Goal: Information Seeking & Learning: Compare options

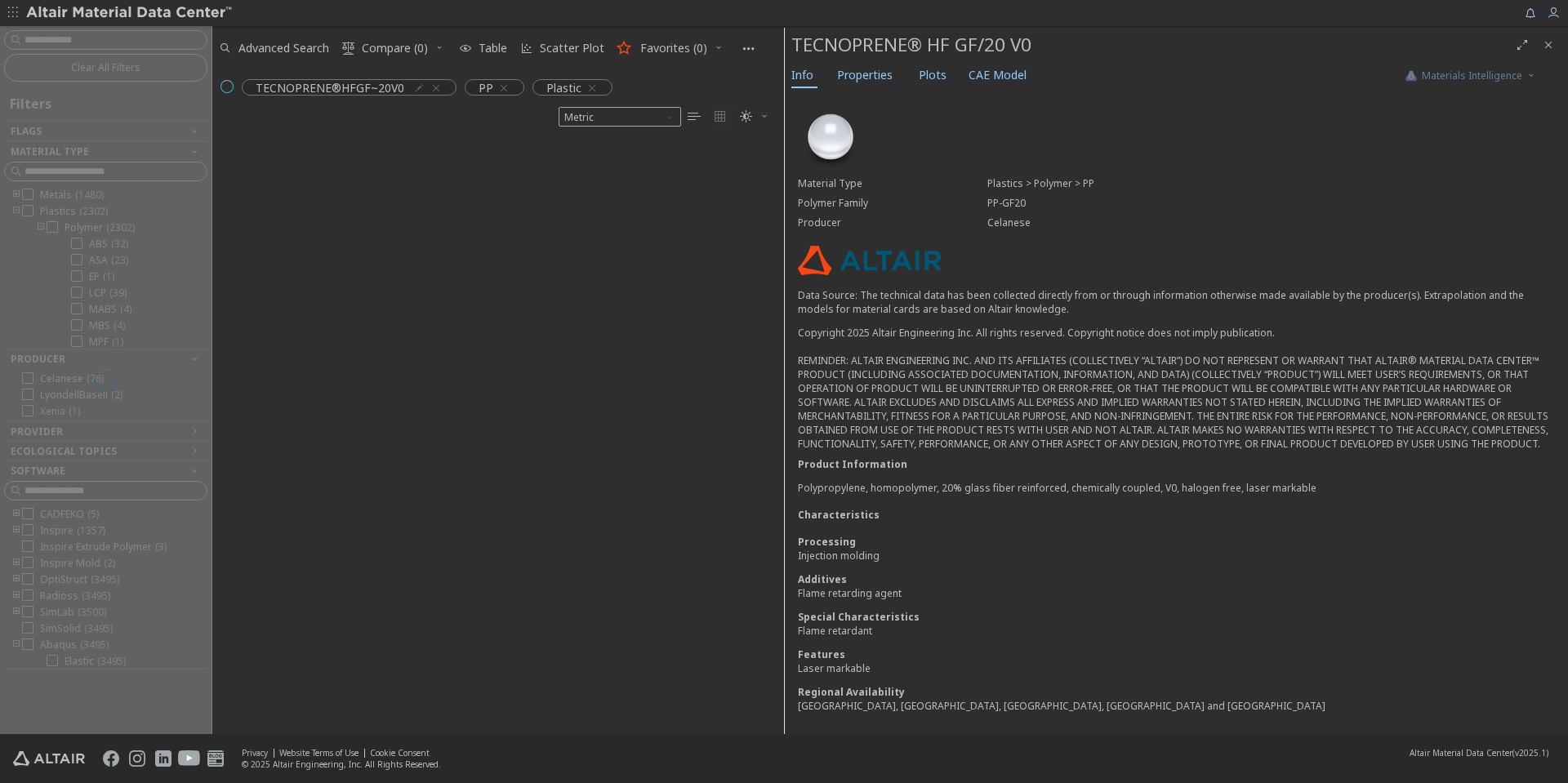
scroll to position [592, 559]
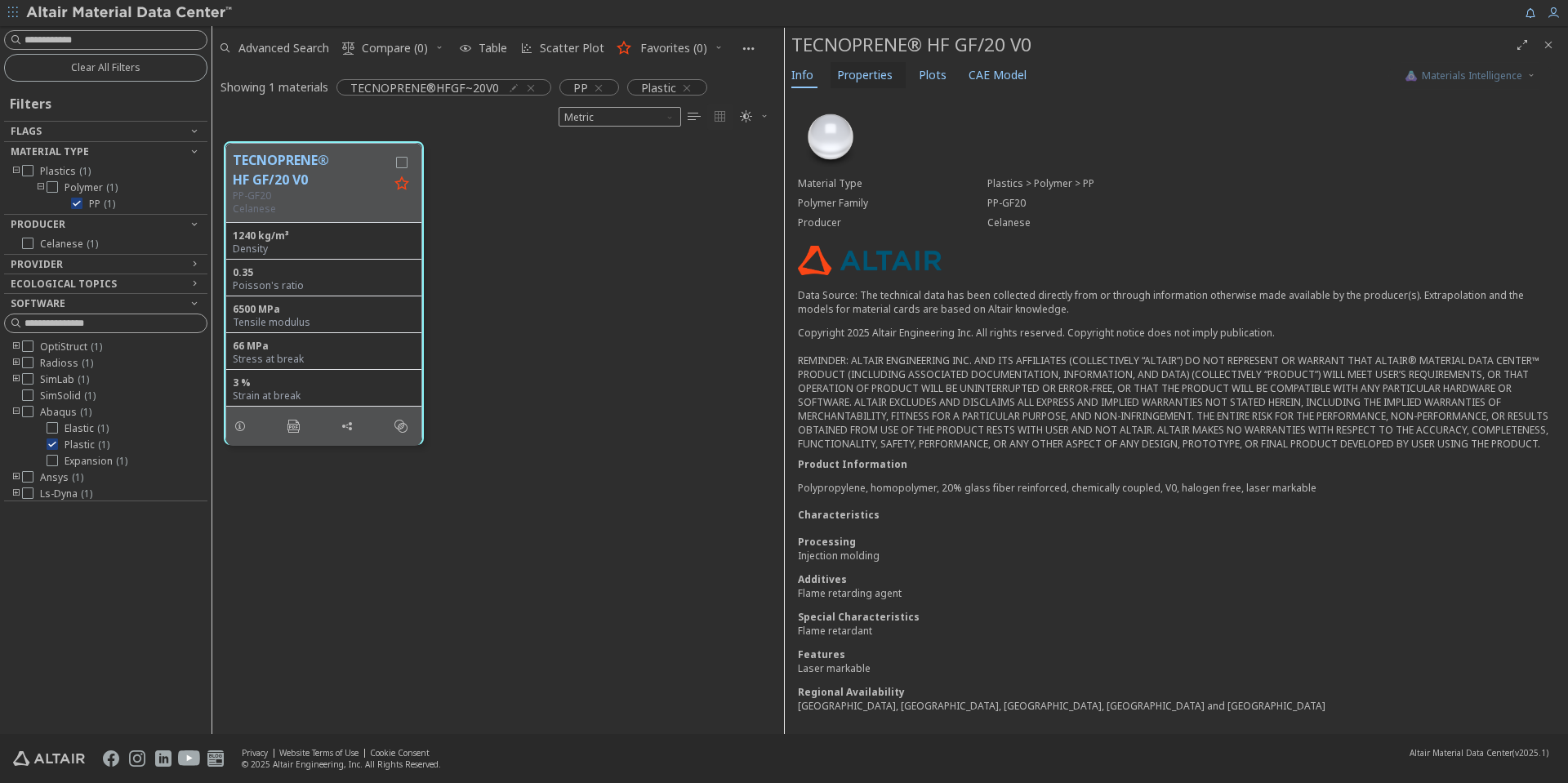
click at [863, 63] on span "Properties" at bounding box center [864, 76] width 56 height 26
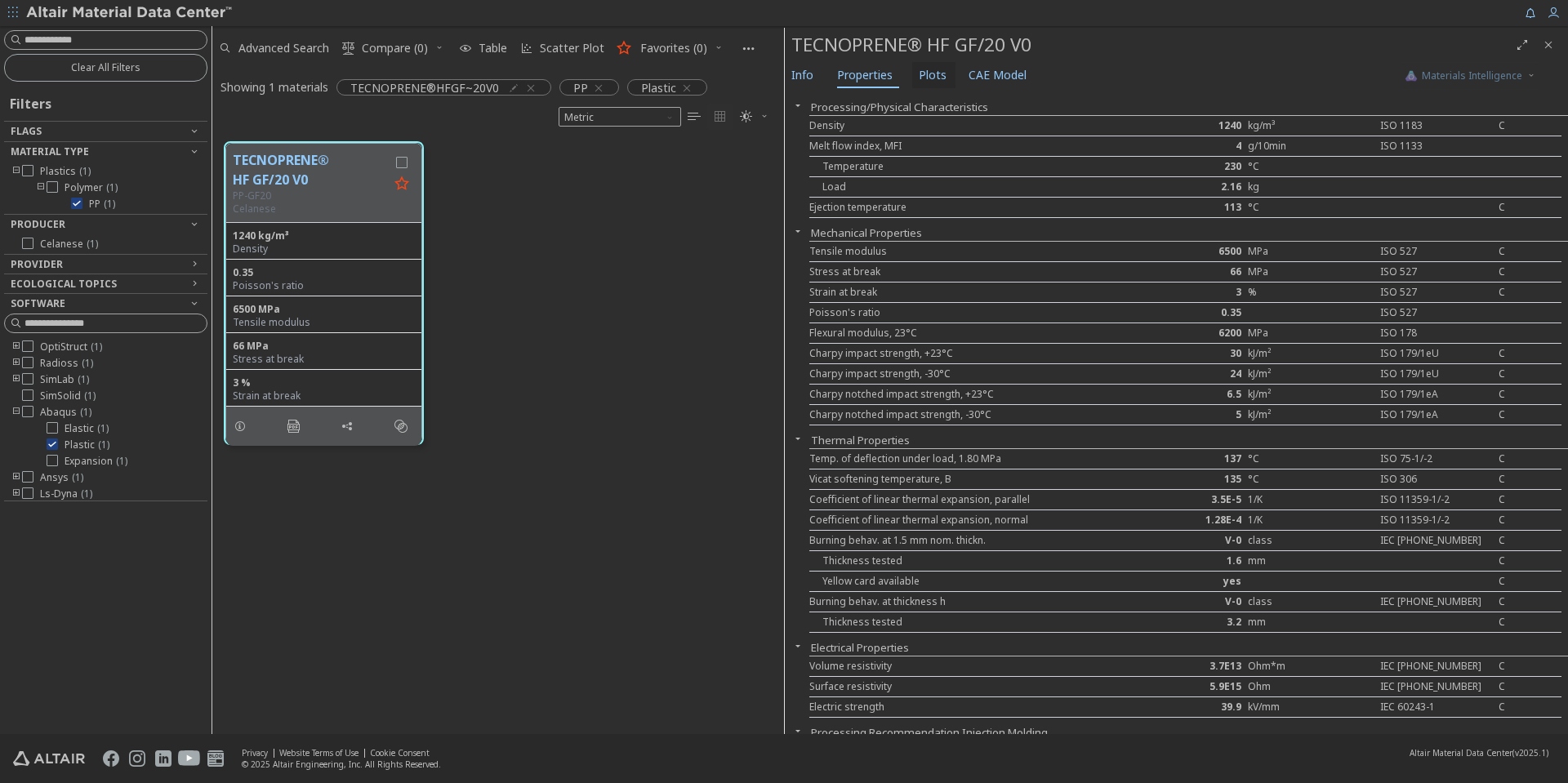
click at [922, 76] on span "Plots" at bounding box center [932, 76] width 27 height 26
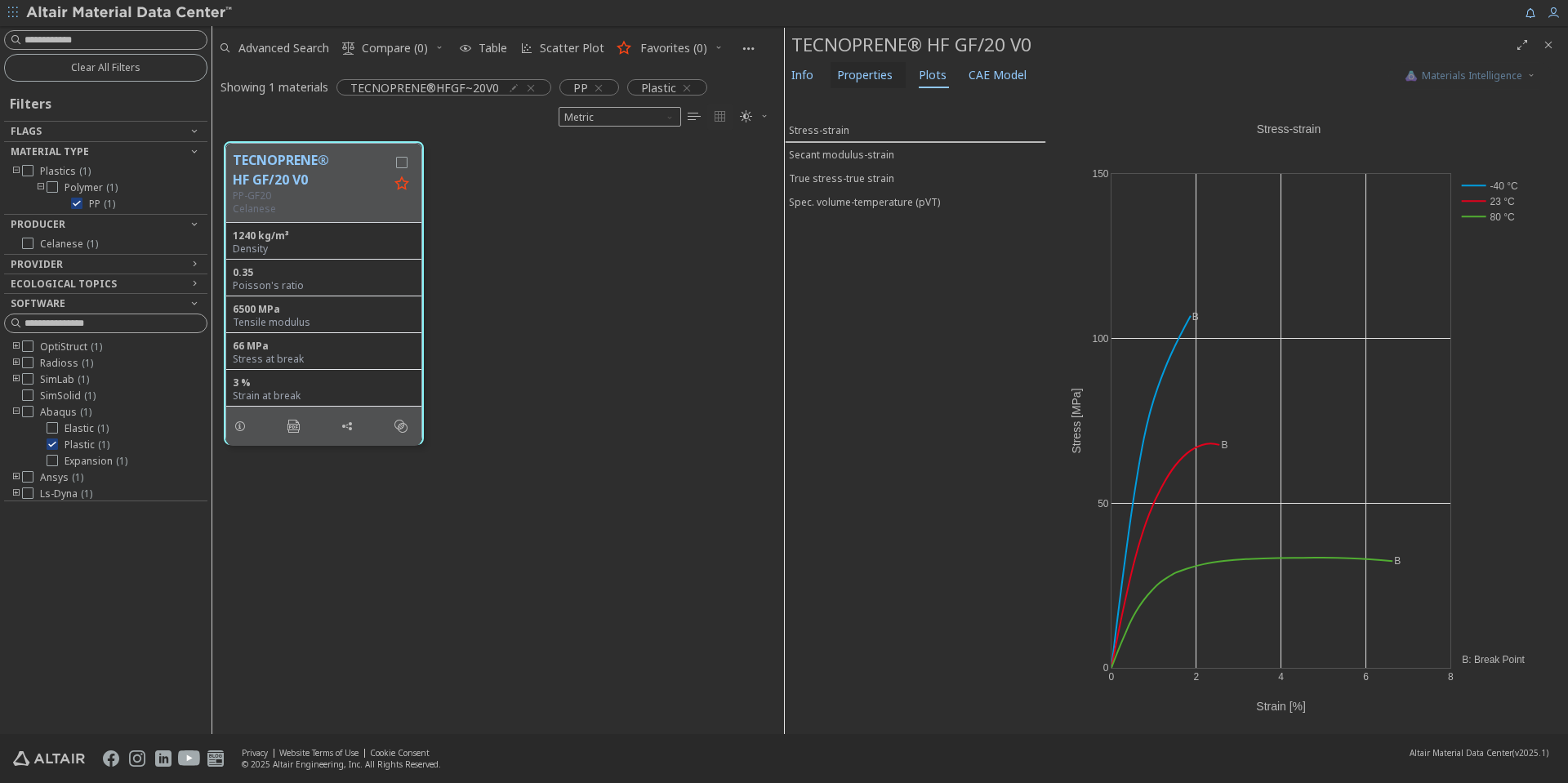
click at [866, 81] on span "Properties" at bounding box center [864, 76] width 56 height 26
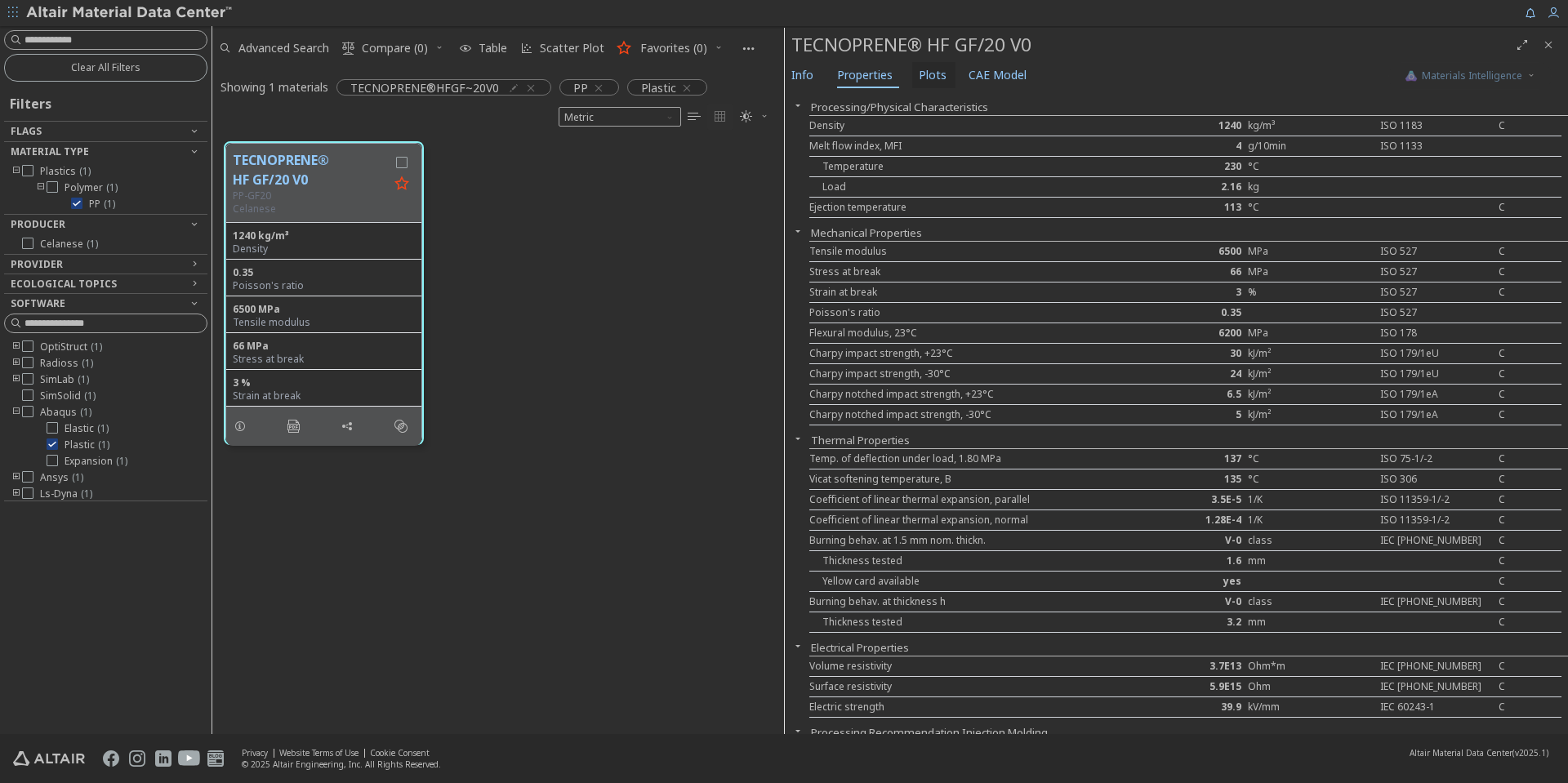
click at [931, 69] on span "Plots" at bounding box center [932, 76] width 27 height 26
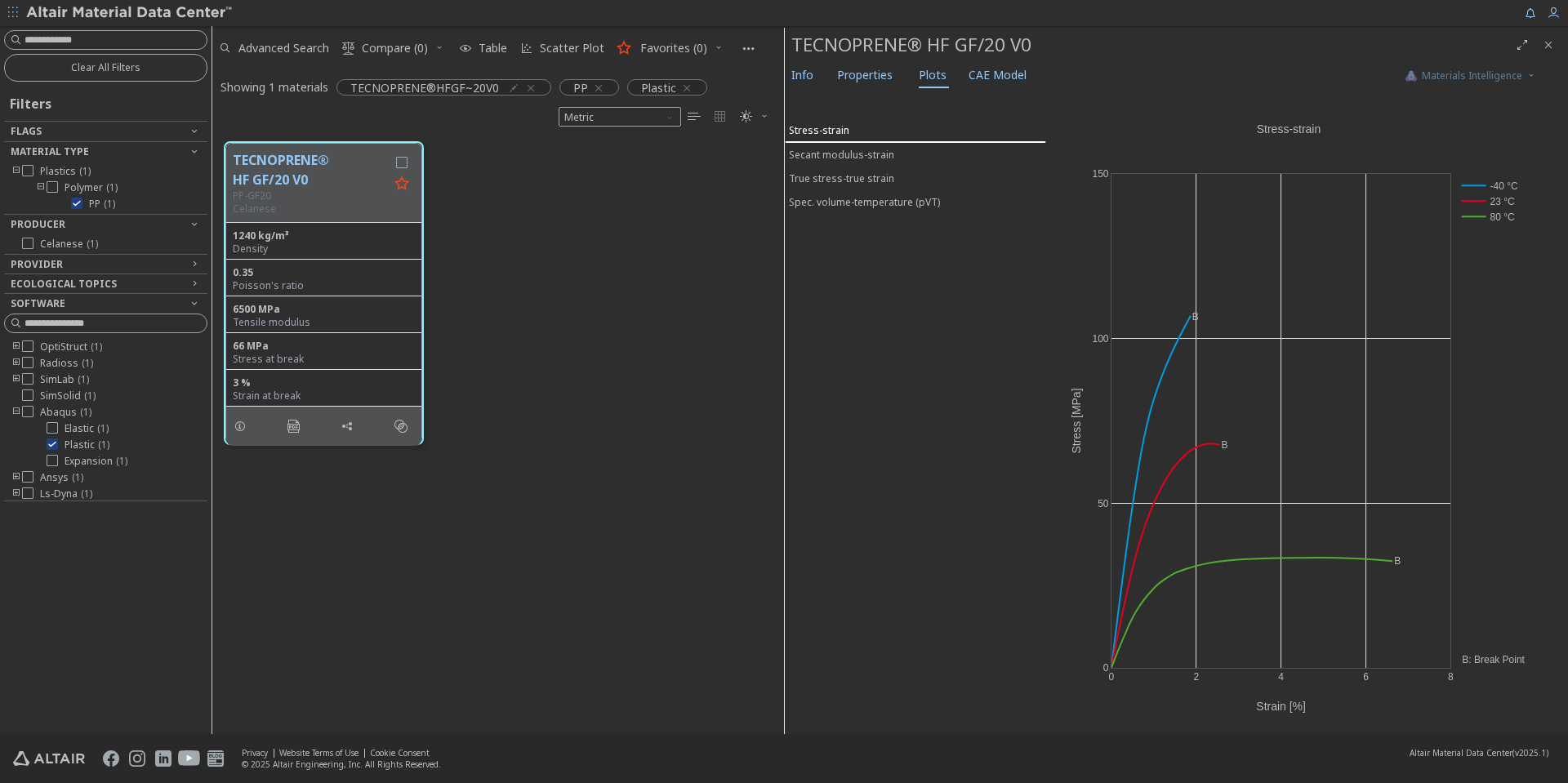
click at [831, 128] on div "Stress-strain" at bounding box center [819, 130] width 60 height 14
click at [803, 66] on span "Info" at bounding box center [802, 76] width 22 height 26
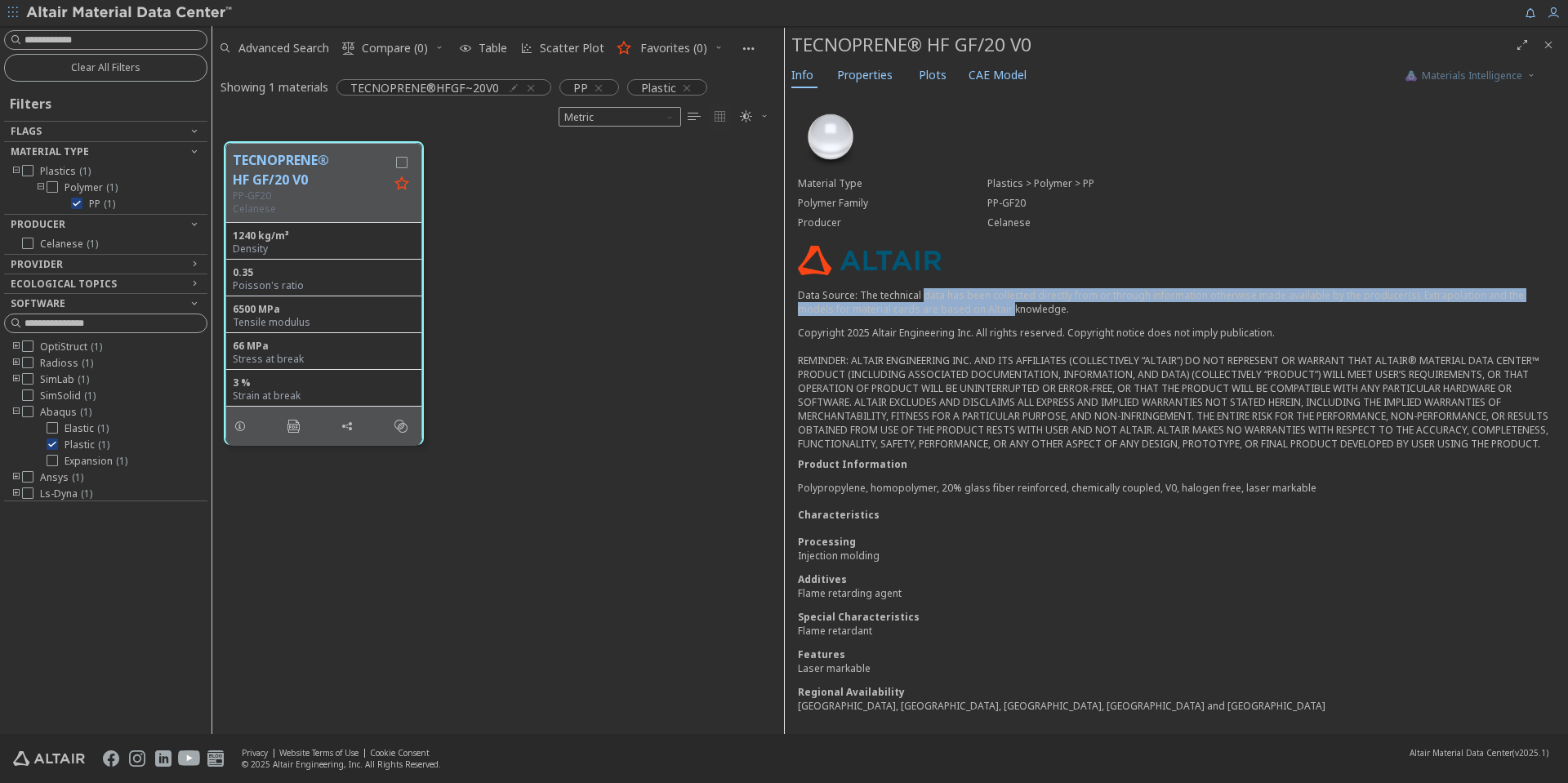
drag, startPoint x: 922, startPoint y: 287, endPoint x: 1010, endPoint y: 305, distance: 89.8
click at [1010, 305] on p "Data Source: The technical data has been collected directly from or through inf…" at bounding box center [1177, 301] width 758 height 27
drag, startPoint x: 1010, startPoint y: 305, endPoint x: 930, endPoint y: 298, distance: 80.3
click at [930, 298] on p "Data Source: The technical data has been collected directly from or through inf…" at bounding box center [1177, 301] width 758 height 27
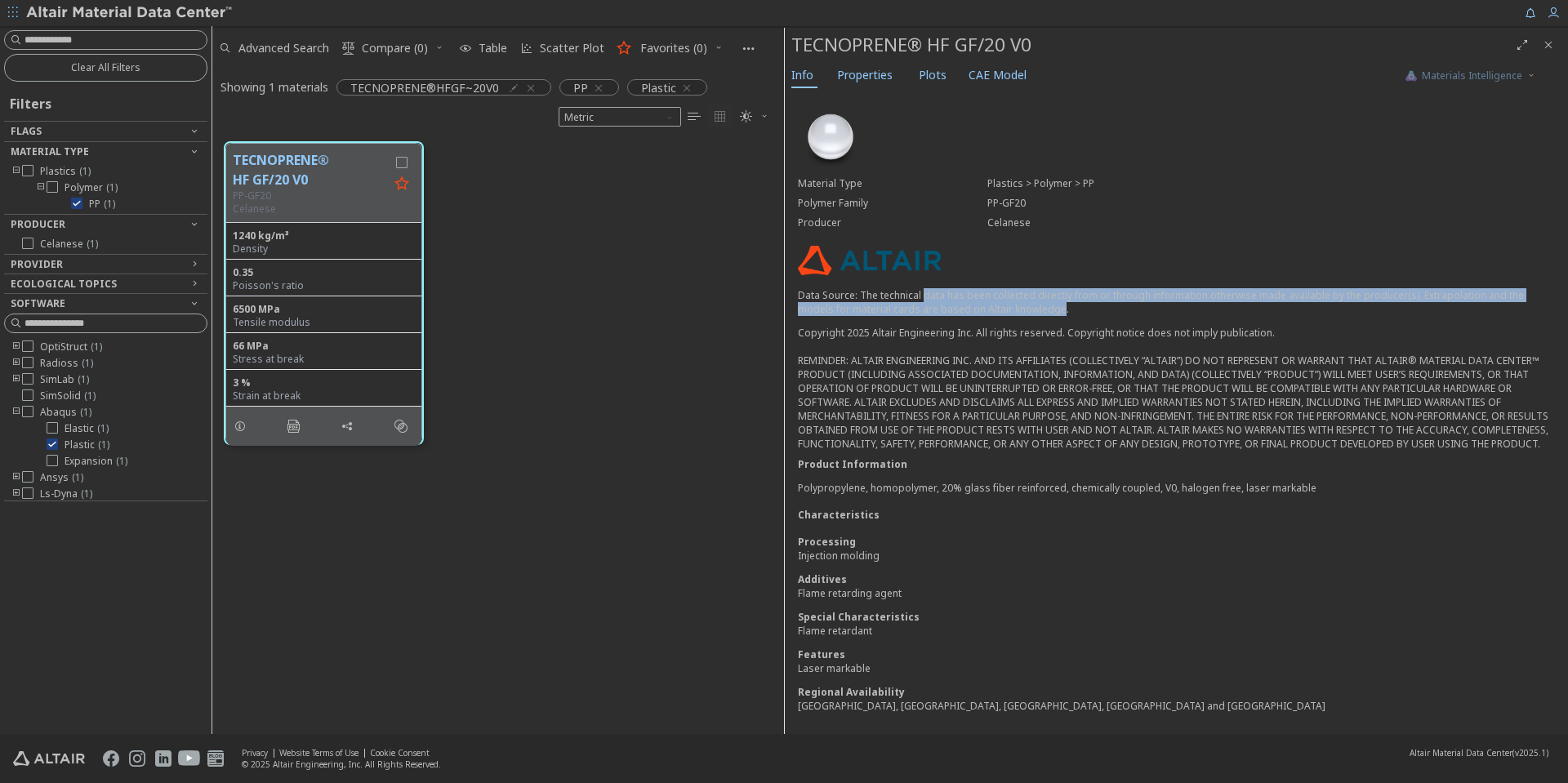
click at [930, 298] on p "Data Source: The technical data has been collected directly from or through inf…" at bounding box center [1177, 301] width 758 height 27
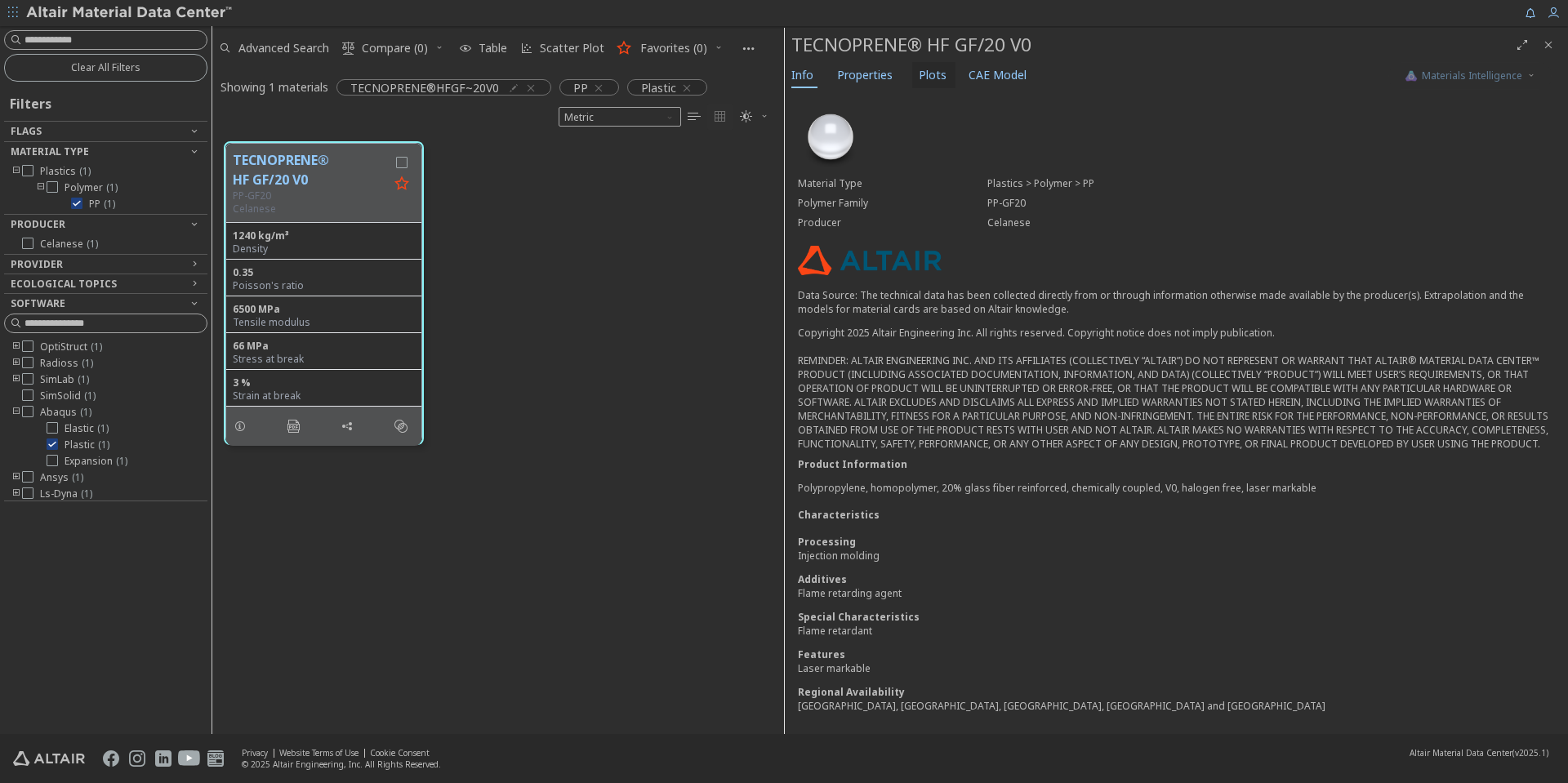
click at [942, 75] on span "Plots" at bounding box center [934, 76] width 30 height 26
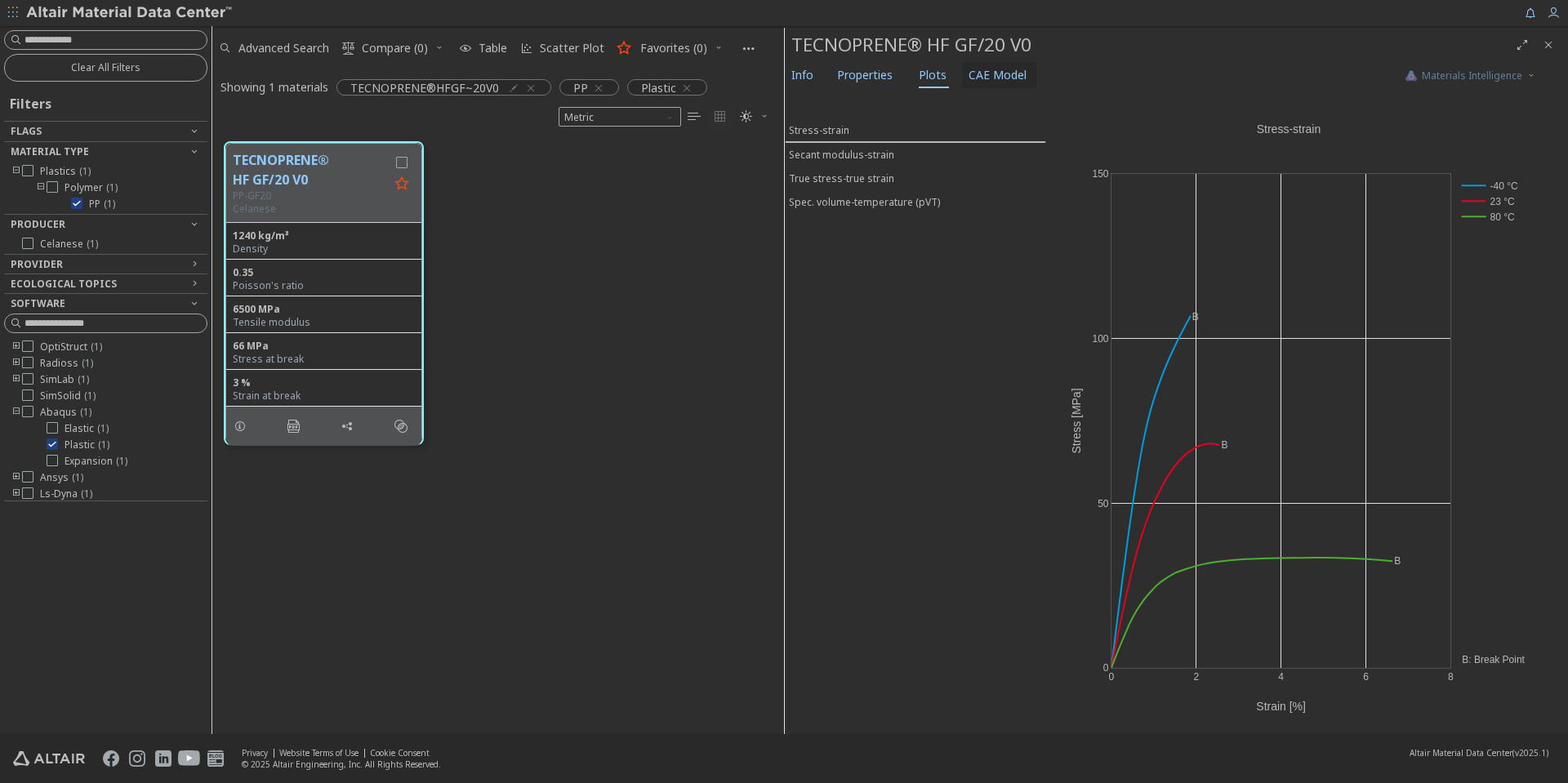
click at [997, 71] on span "CAE Model" at bounding box center [997, 76] width 58 height 26
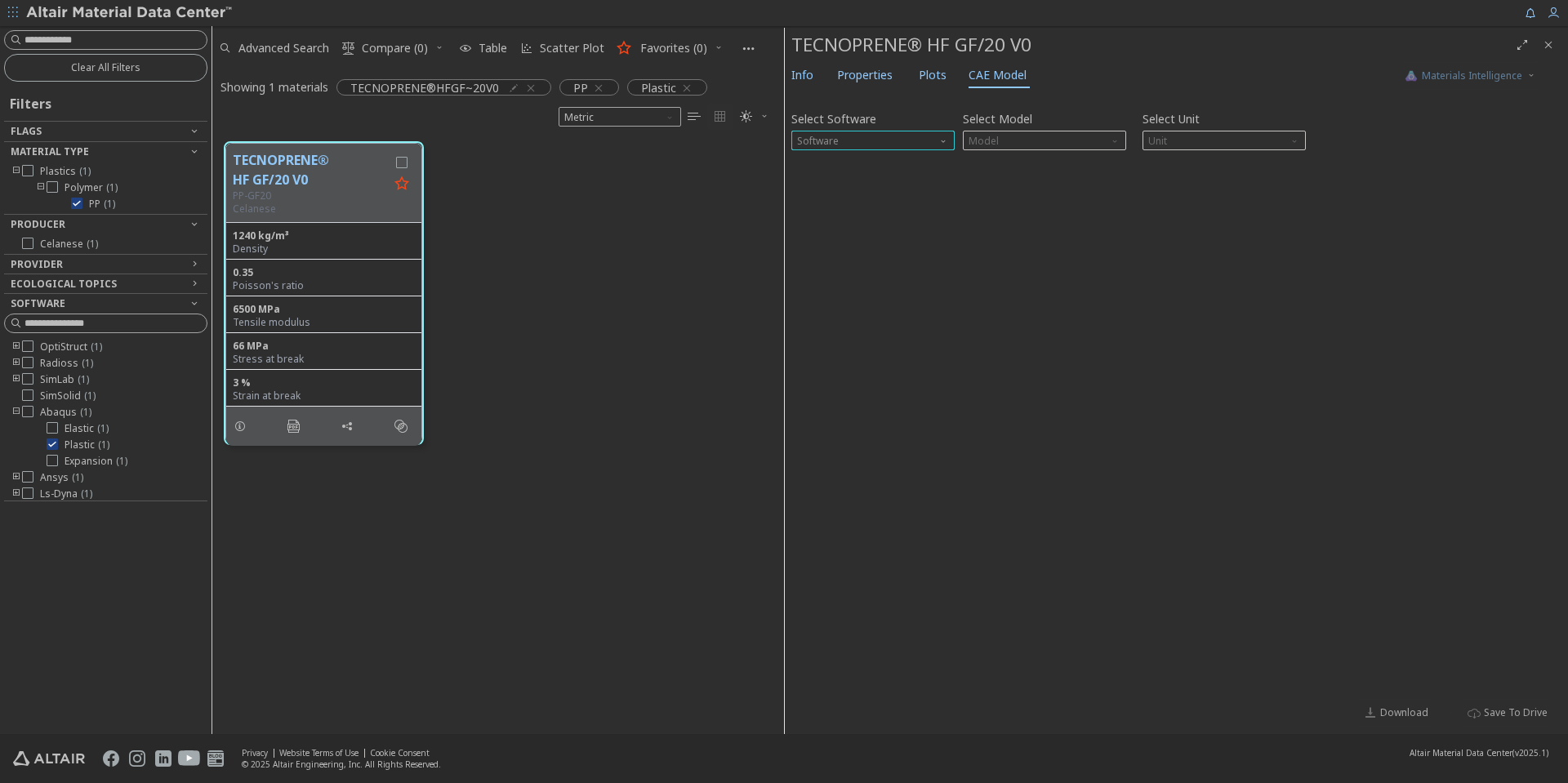
click at [934, 142] on span "Software" at bounding box center [873, 140] width 163 height 20
click at [868, 235] on span "Abaqus" at bounding box center [873, 239] width 150 height 11
click at [1085, 142] on span "Model" at bounding box center [1044, 140] width 163 height 20
click at [1067, 195] on span "Plastic" at bounding box center [1044, 200] width 150 height 11
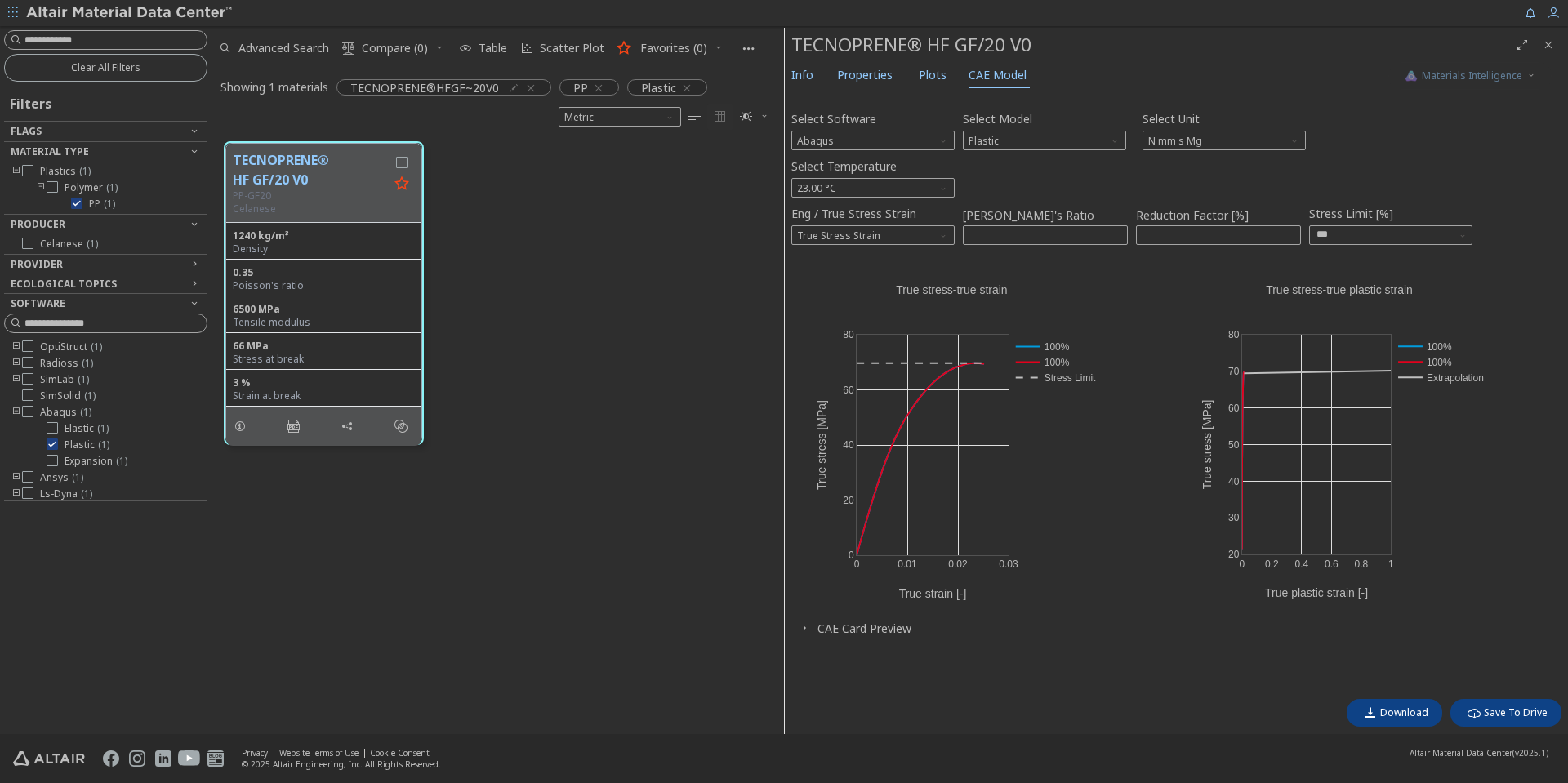
click at [811, 633] on span "button" at bounding box center [804, 628] width 20 height 15
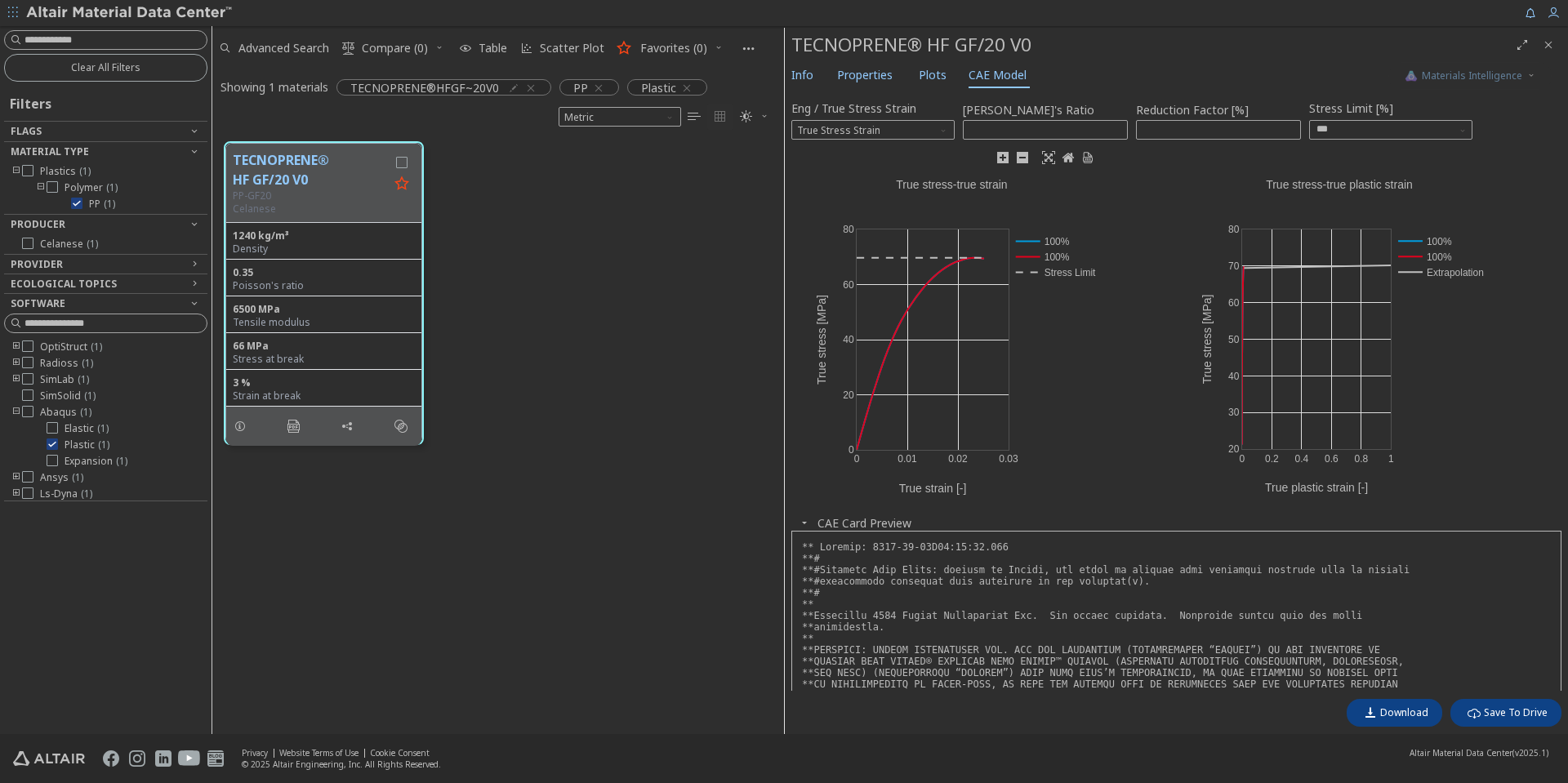
scroll to position [0, 0]
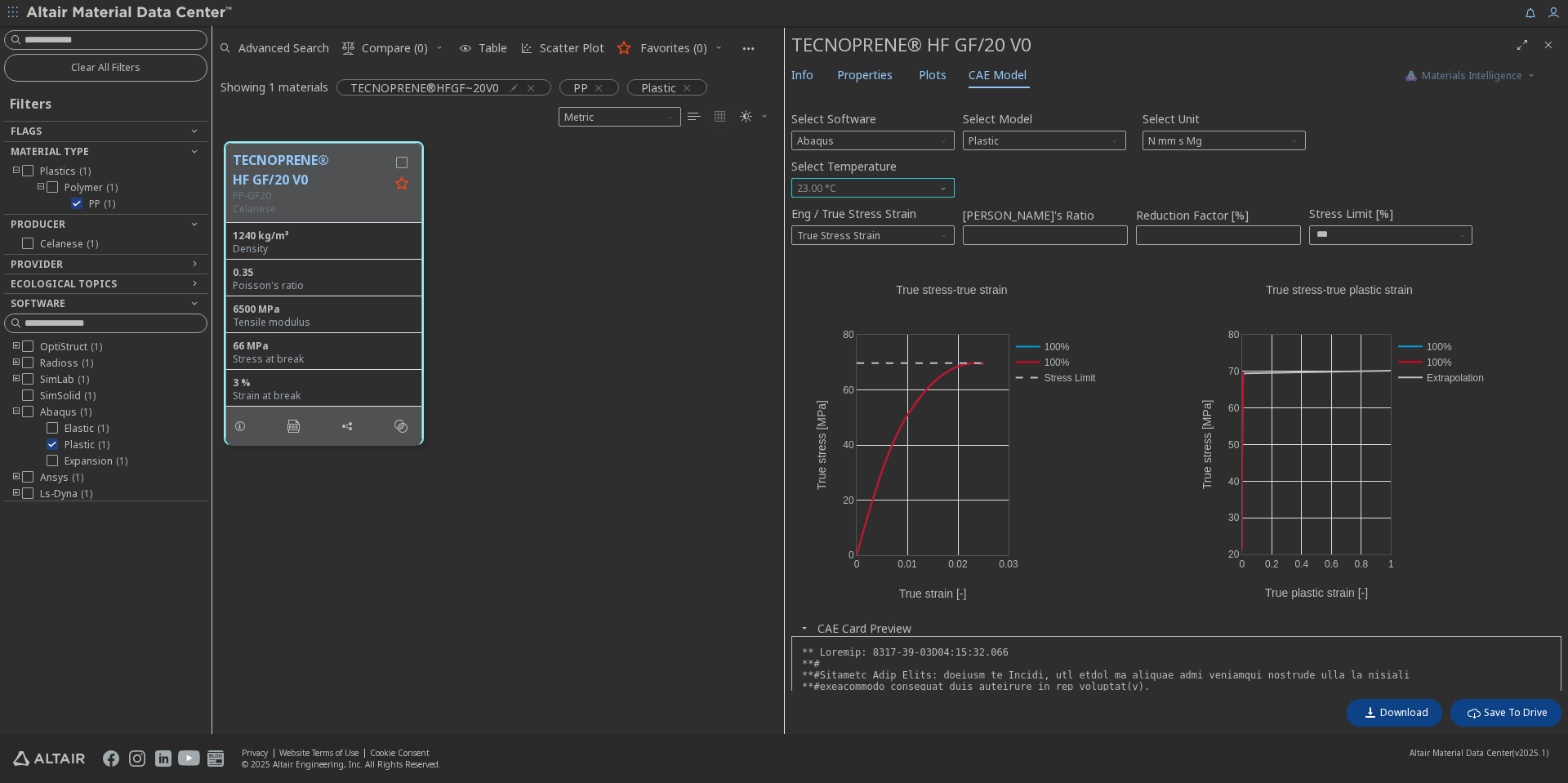
click at [936, 185] on span "23.00 °C" at bounding box center [873, 188] width 163 height 20
click at [923, 203] on span "-40.00 °C" at bounding box center [873, 208] width 150 height 11
click at [815, 72] on button "Info" at bounding box center [805, 76] width 40 height 26
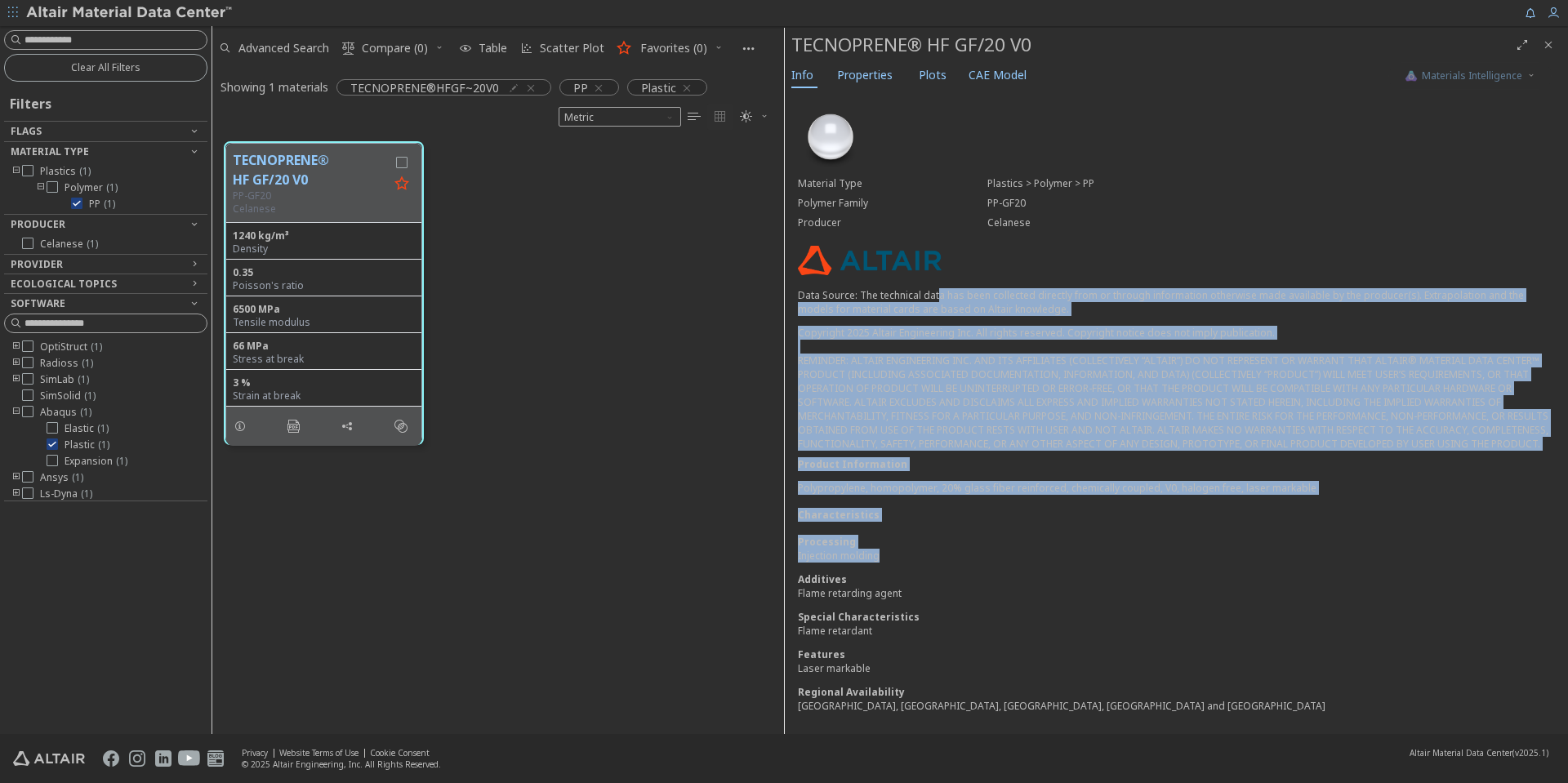
drag, startPoint x: 956, startPoint y: 310, endPoint x: 1026, endPoint y: 581, distance: 279.9
click at [1025, 578] on div "Material Type Plastics > Polymer > PP Polymer Family PP-GF20 Producer Celanese …" at bounding box center [1176, 414] width 783 height 643
click at [1039, 587] on div "Additives" at bounding box center [1177, 579] width 758 height 14
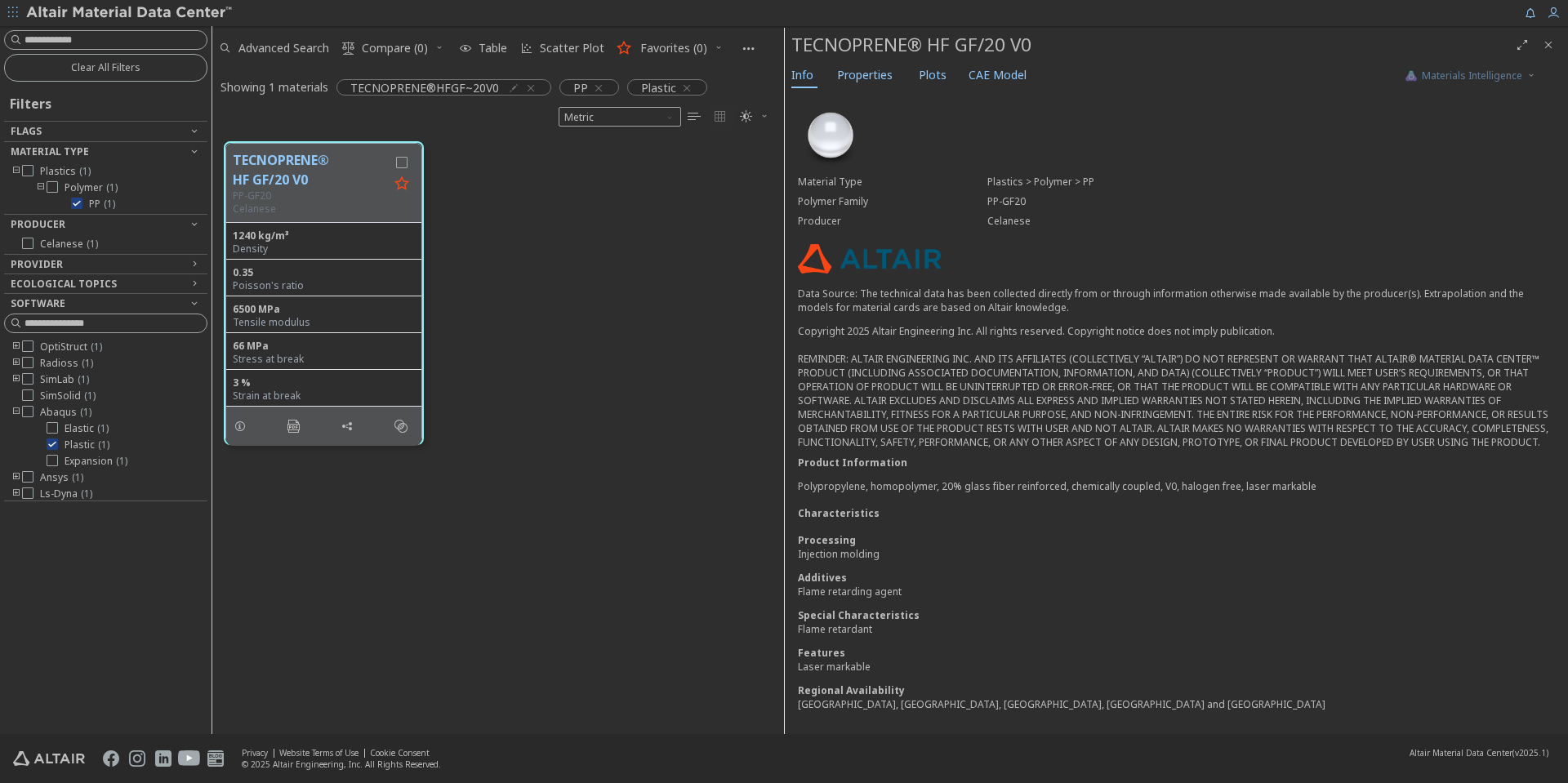
scroll to position [15, 0]
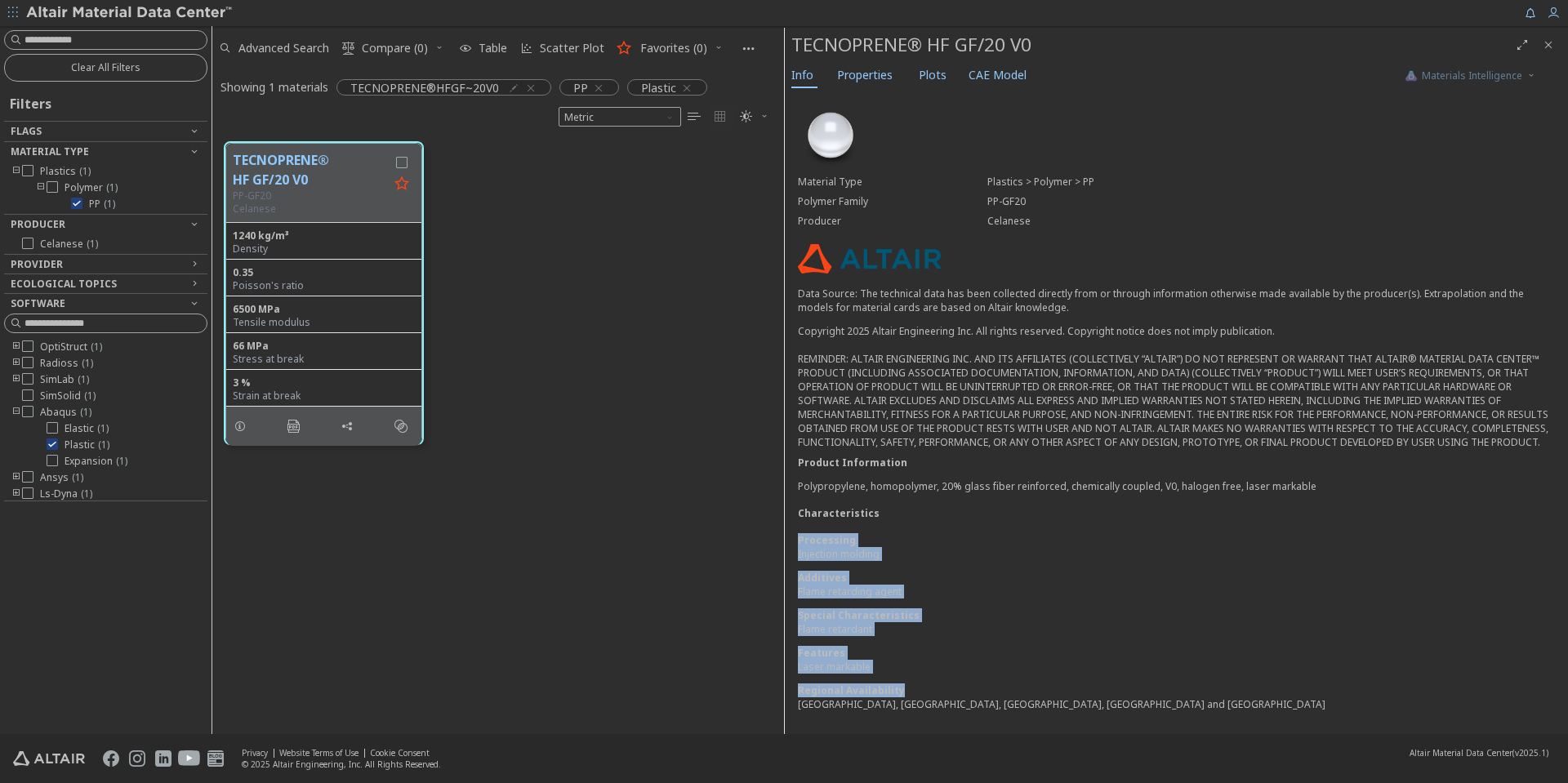
drag, startPoint x: 1041, startPoint y: 689, endPoint x: 1071, endPoint y: 481, distance: 210.2
click at [1070, 484] on div "Material Type Plastics > Polymer > PP Polymer Family PP-GF20 Producer Celanese …" at bounding box center [1176, 412] width 783 height 643
click at [1072, 480] on p "Polypropylene, homopolymer, 20% glass fiber reinforced, chemically coupled, V0,…" at bounding box center [1177, 486] width 758 height 14
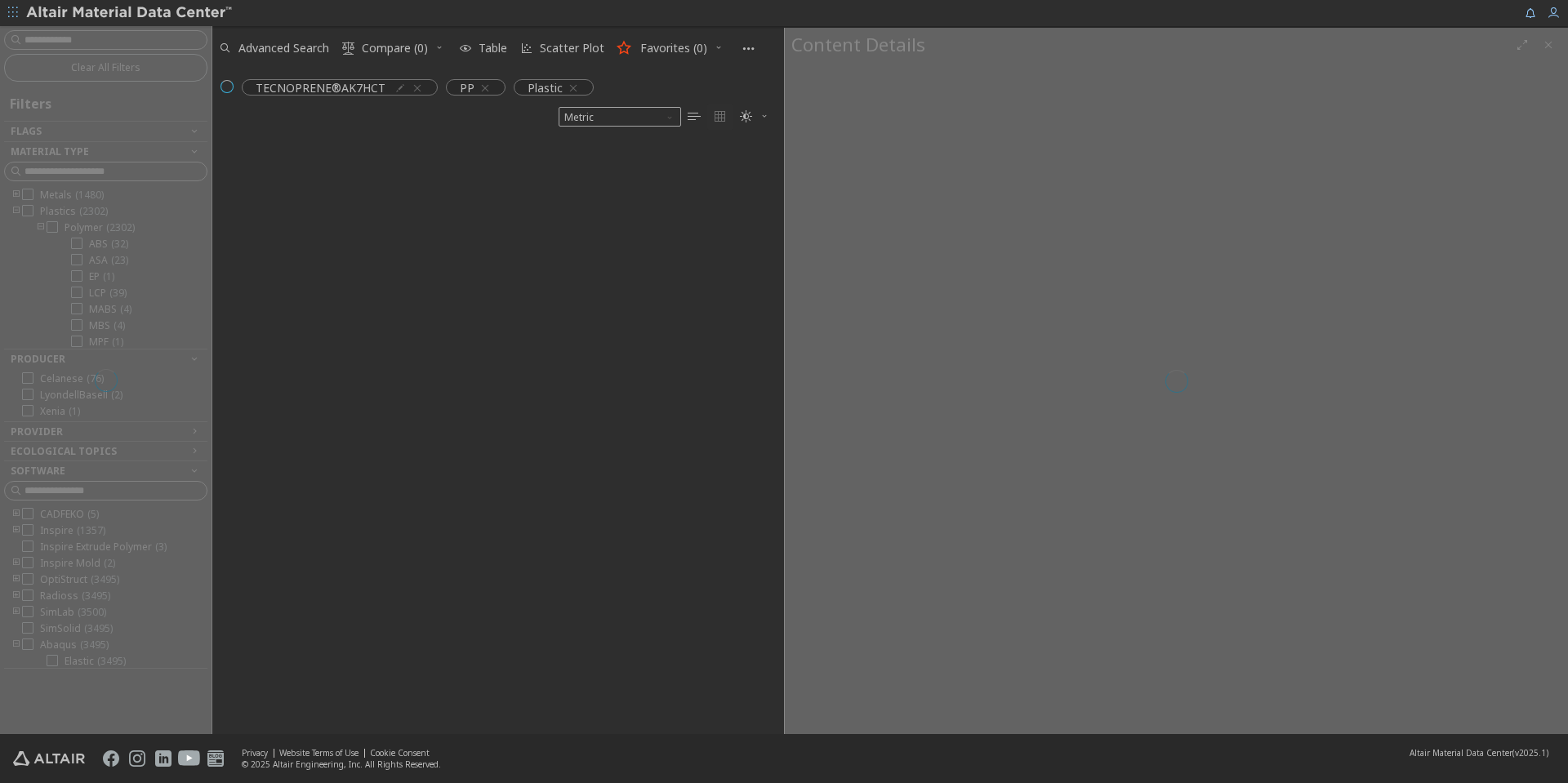
scroll to position [13, 13]
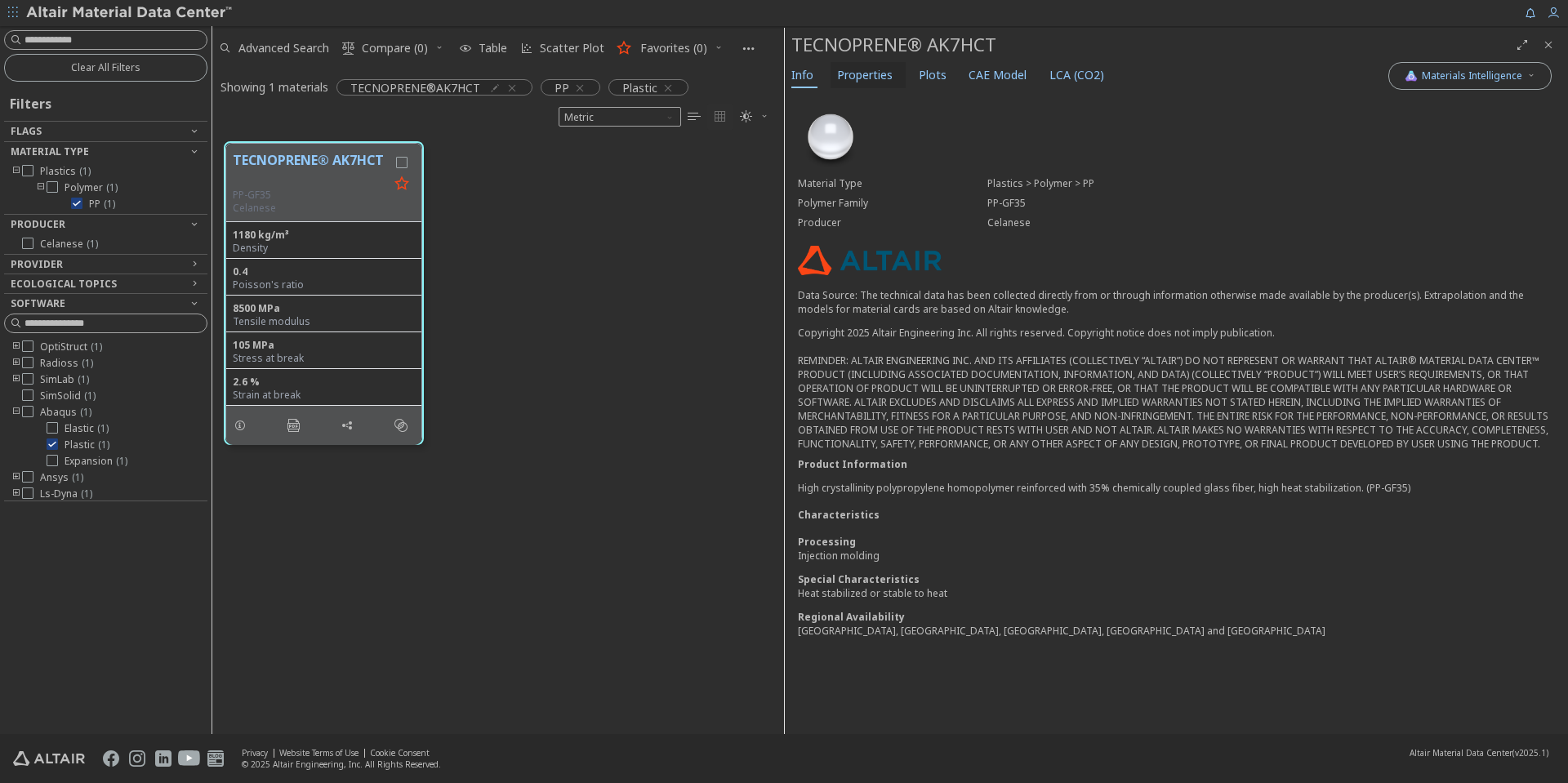
click at [864, 76] on span "Properties" at bounding box center [864, 76] width 56 height 26
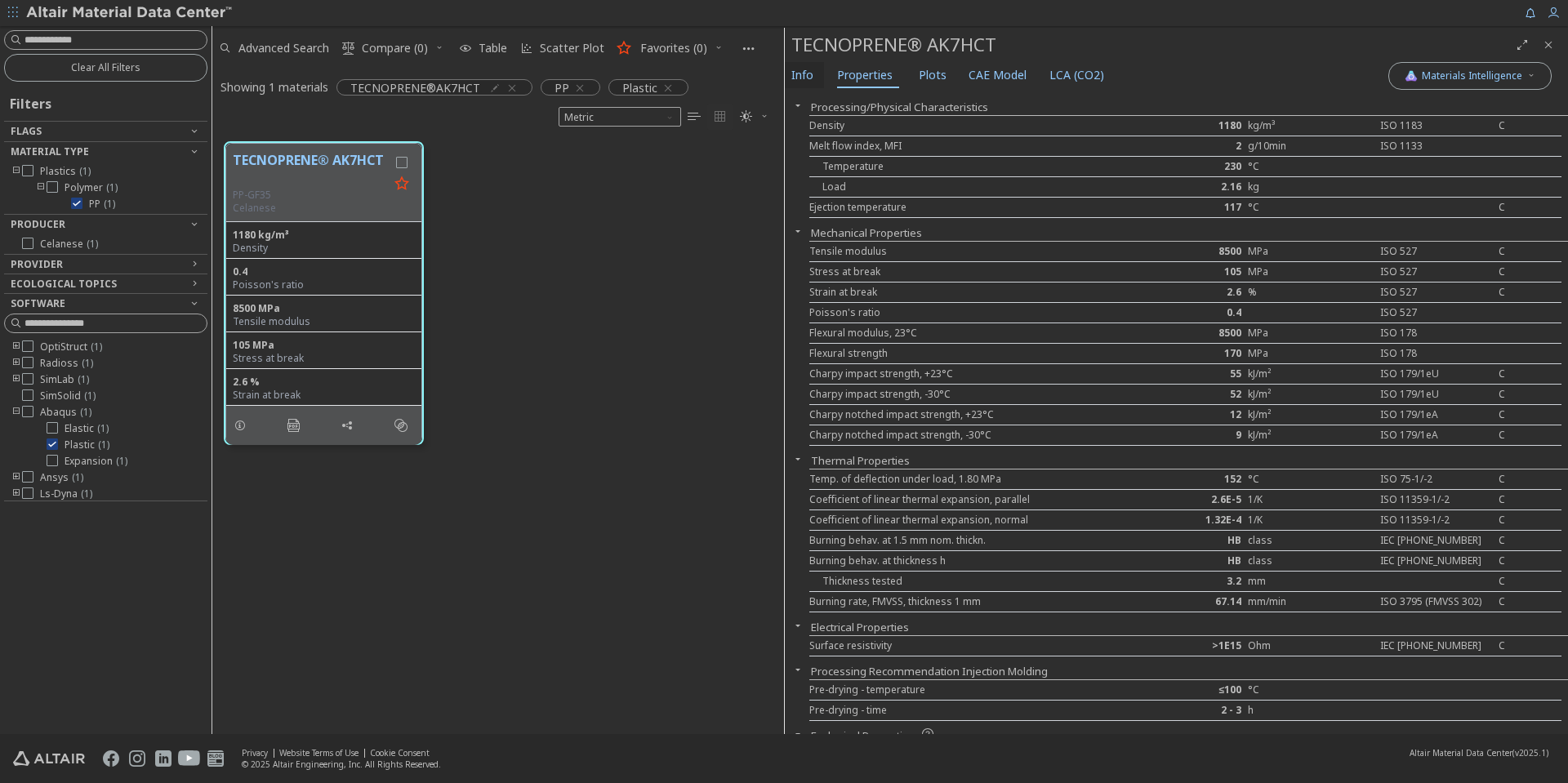
click at [792, 67] on span "Info" at bounding box center [802, 76] width 22 height 26
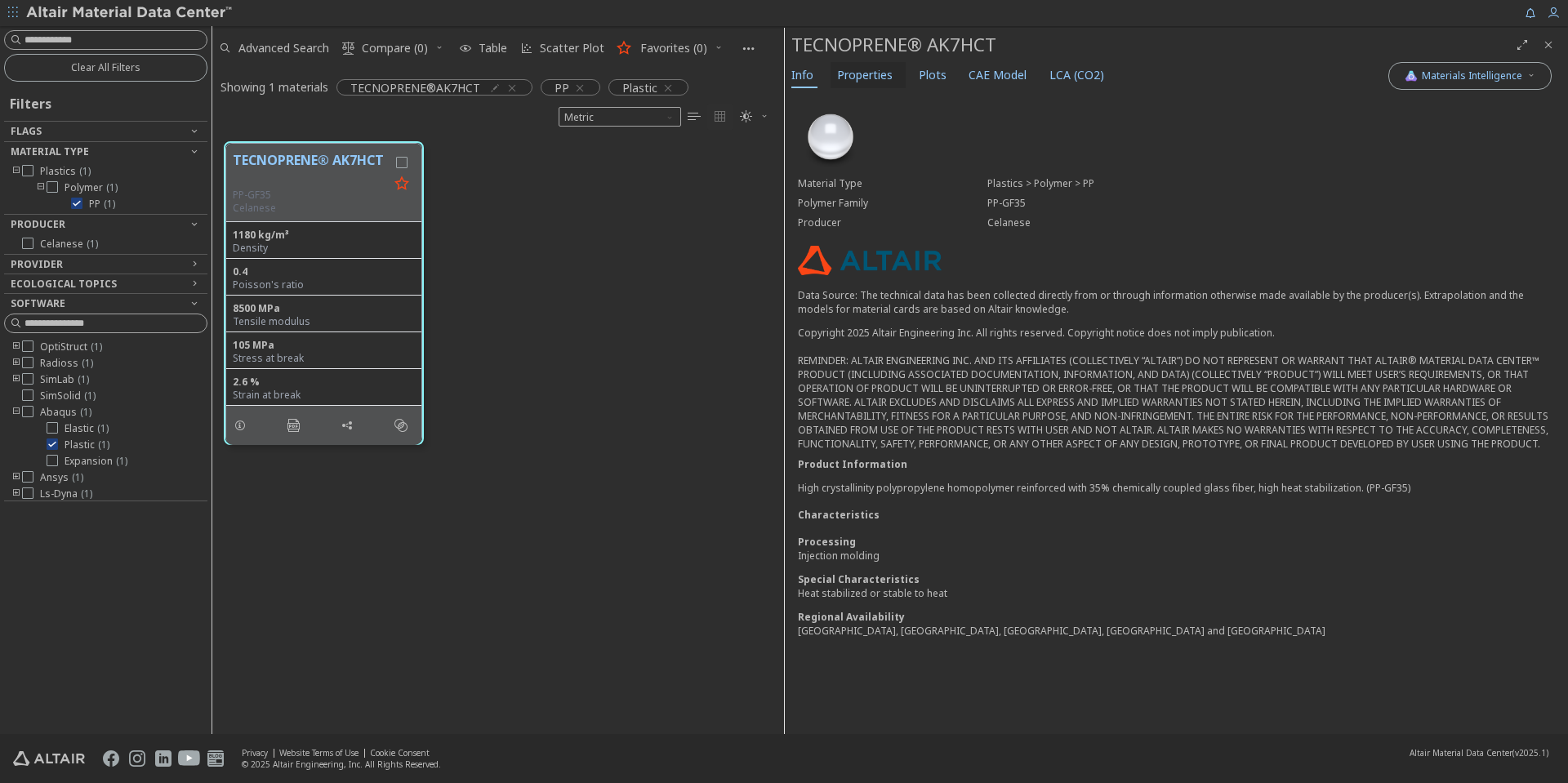
click at [883, 80] on span "Properties" at bounding box center [864, 76] width 56 height 26
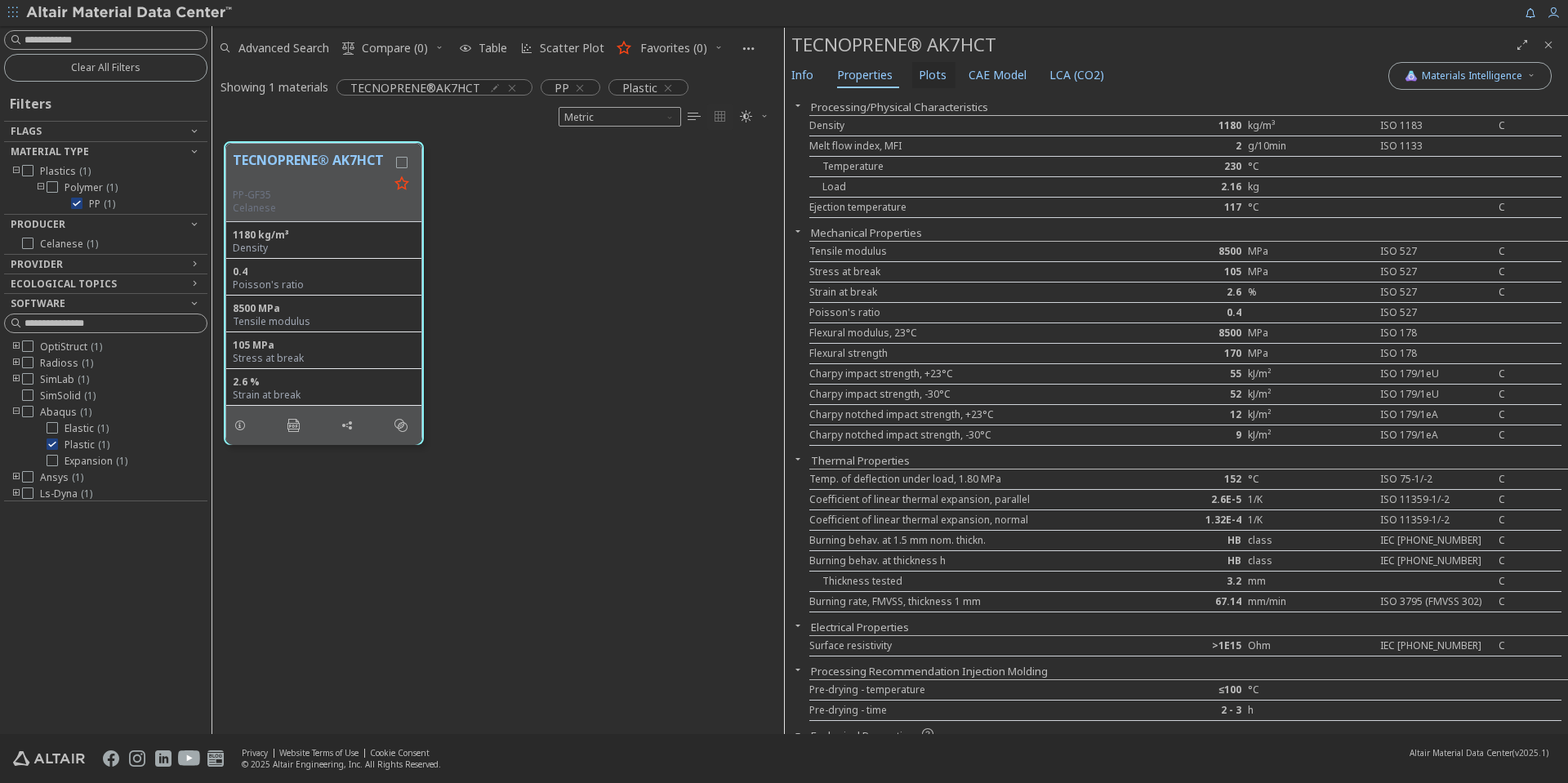
click at [936, 73] on span "Plots" at bounding box center [932, 76] width 27 height 26
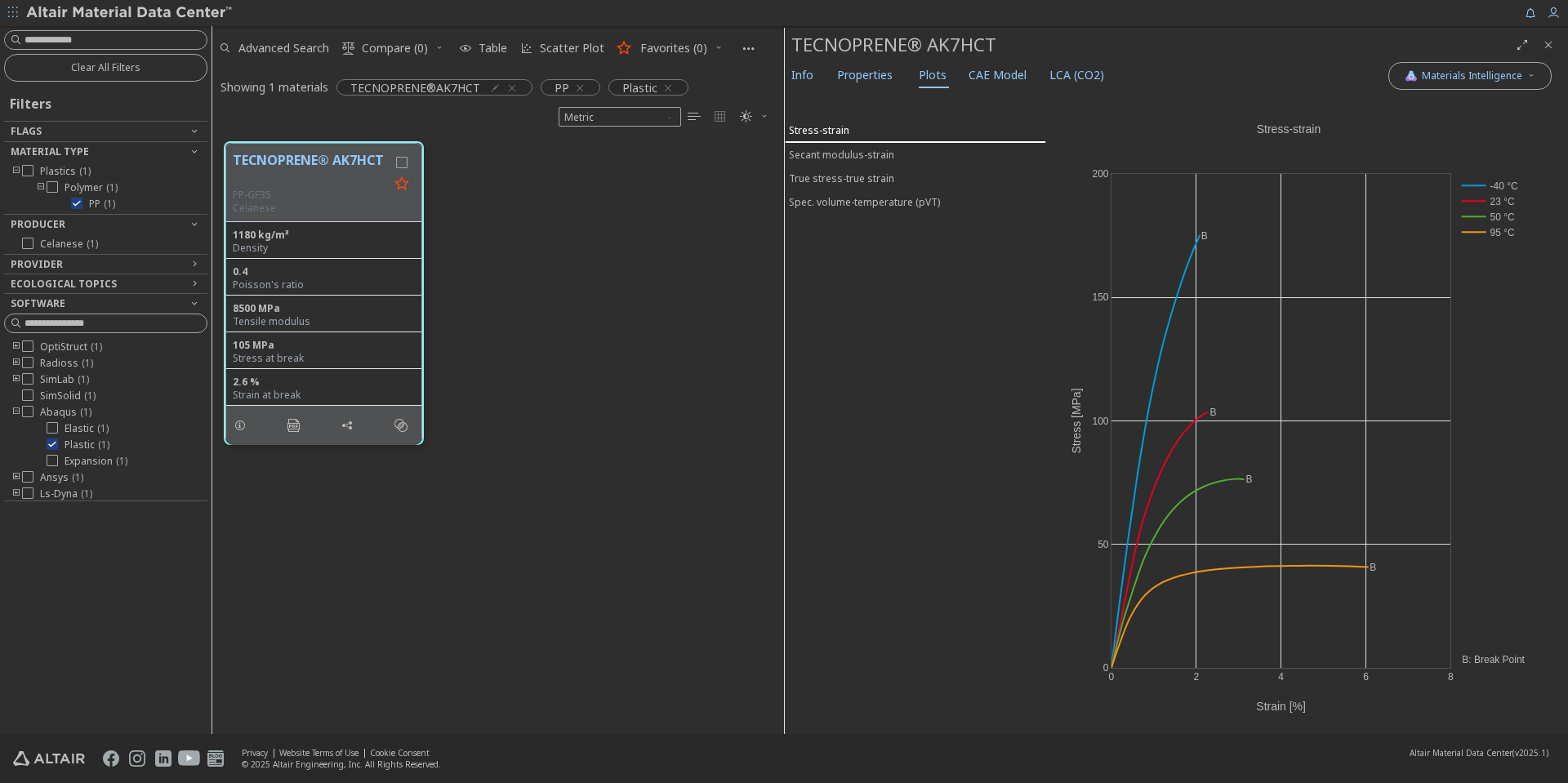
click at [830, 129] on div "Stress-strain" at bounding box center [819, 130] width 60 height 14
click at [986, 85] on span "CAE Model" at bounding box center [997, 76] width 58 height 26
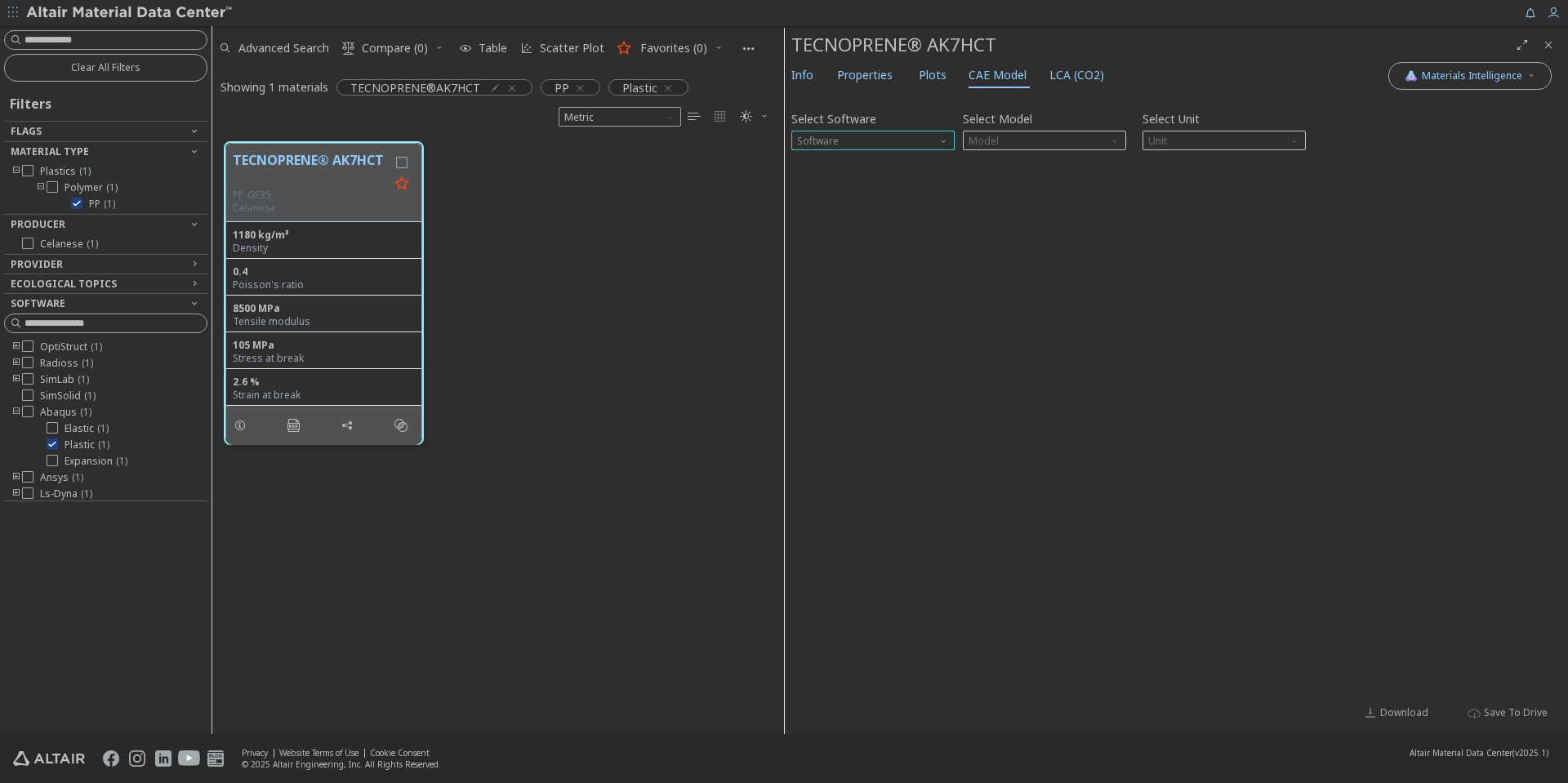
click at [938, 141] on span "Software" at bounding box center [873, 140] width 163 height 20
click at [844, 238] on span "Abaqus" at bounding box center [873, 239] width 150 height 11
click at [848, 135] on span "Abaqus" at bounding box center [873, 140] width 163 height 20
click at [821, 273] on span "Ls-Dyna" at bounding box center [818, 279] width 38 height 13
click at [1083, 127] on div "Select Model Model" at bounding box center [1044, 128] width 163 height 43
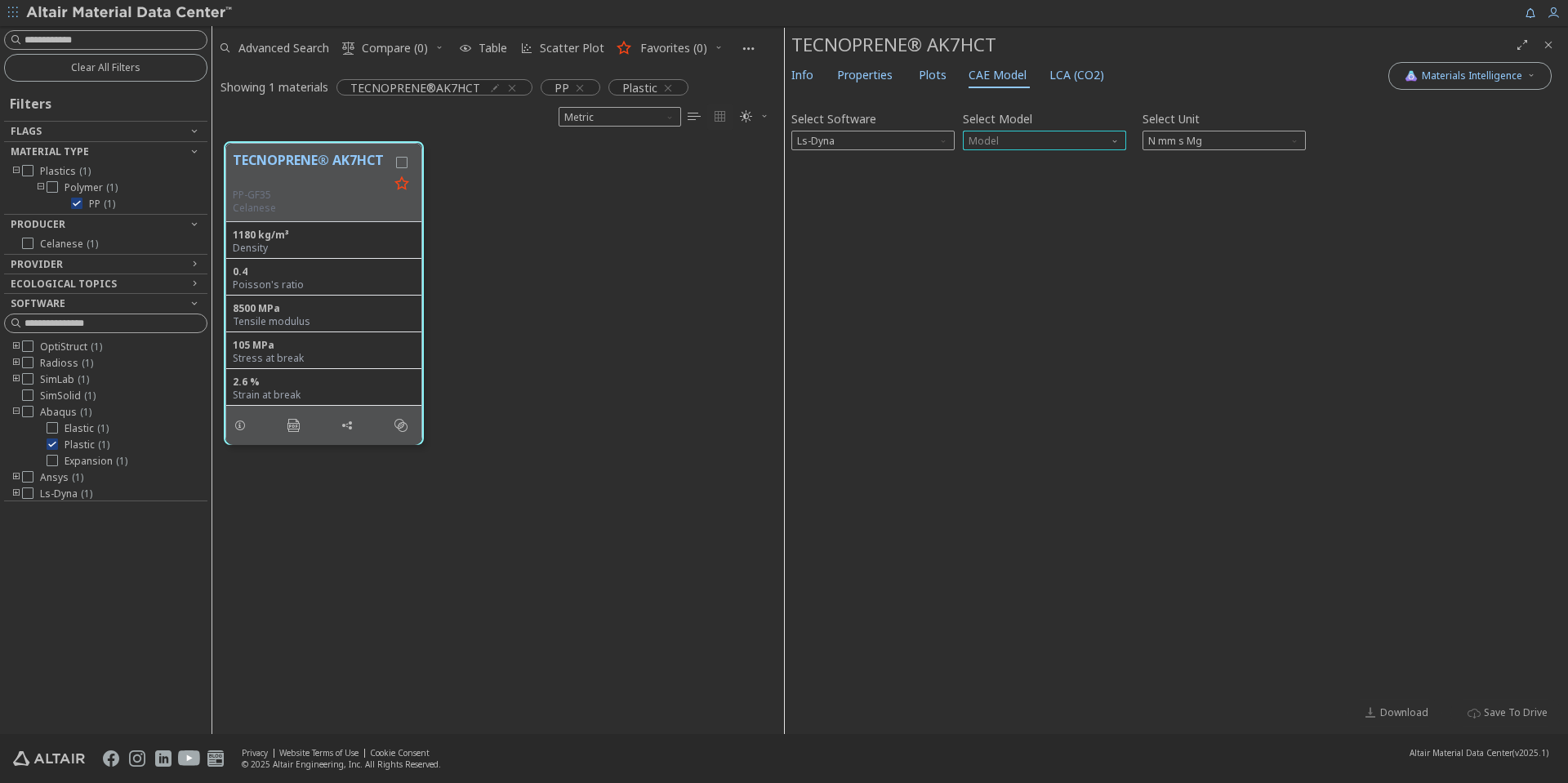
click at [1082, 140] on span "Model" at bounding box center [1044, 140] width 163 height 20
click at [1099, 138] on span "Model" at bounding box center [1044, 140] width 163 height 20
click at [893, 76] on span "Properties" at bounding box center [868, 76] width 62 height 26
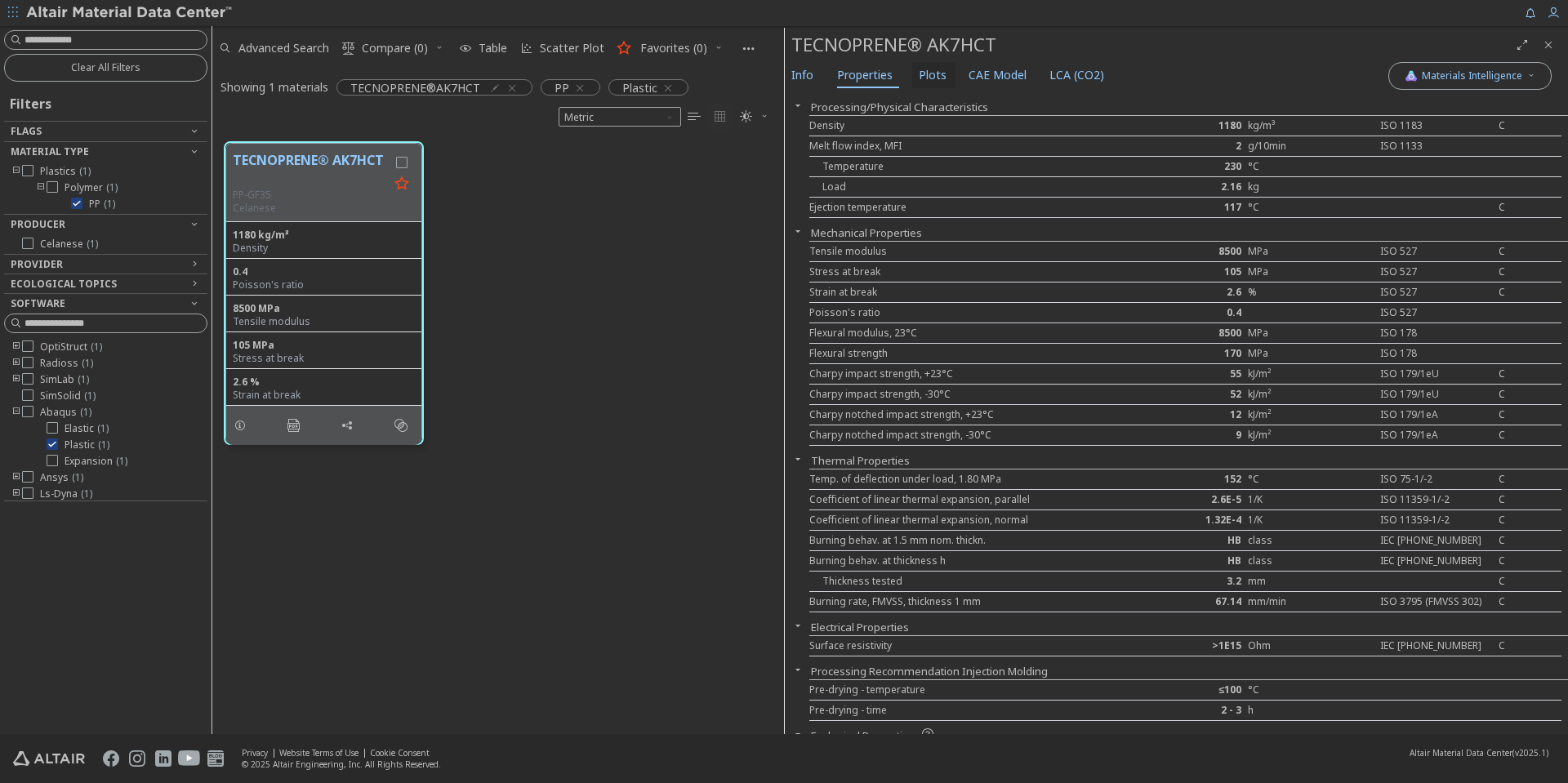
click at [927, 72] on span "Plots" at bounding box center [932, 76] width 27 height 26
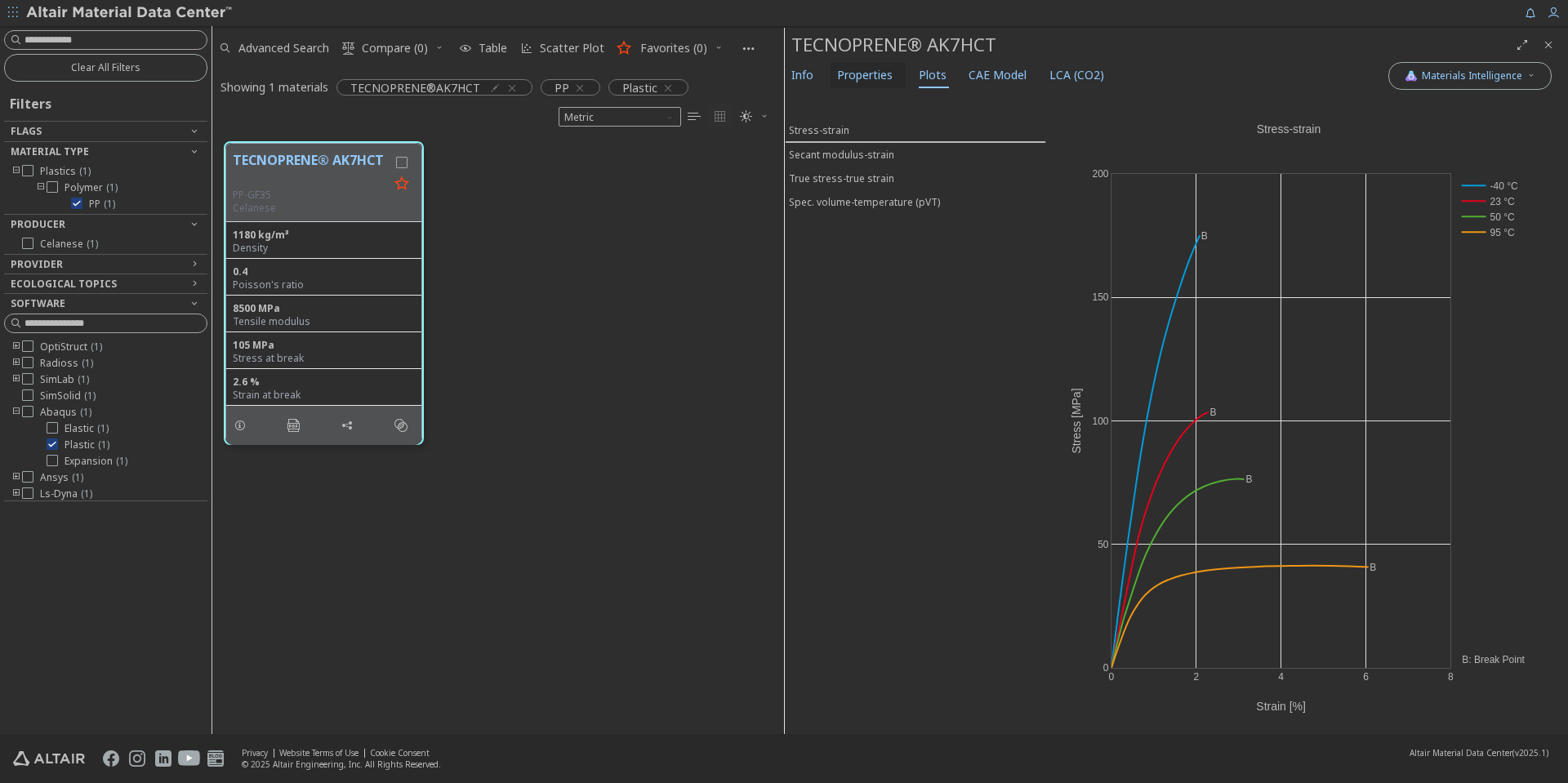
click at [872, 80] on span "Properties" at bounding box center [864, 76] width 56 height 26
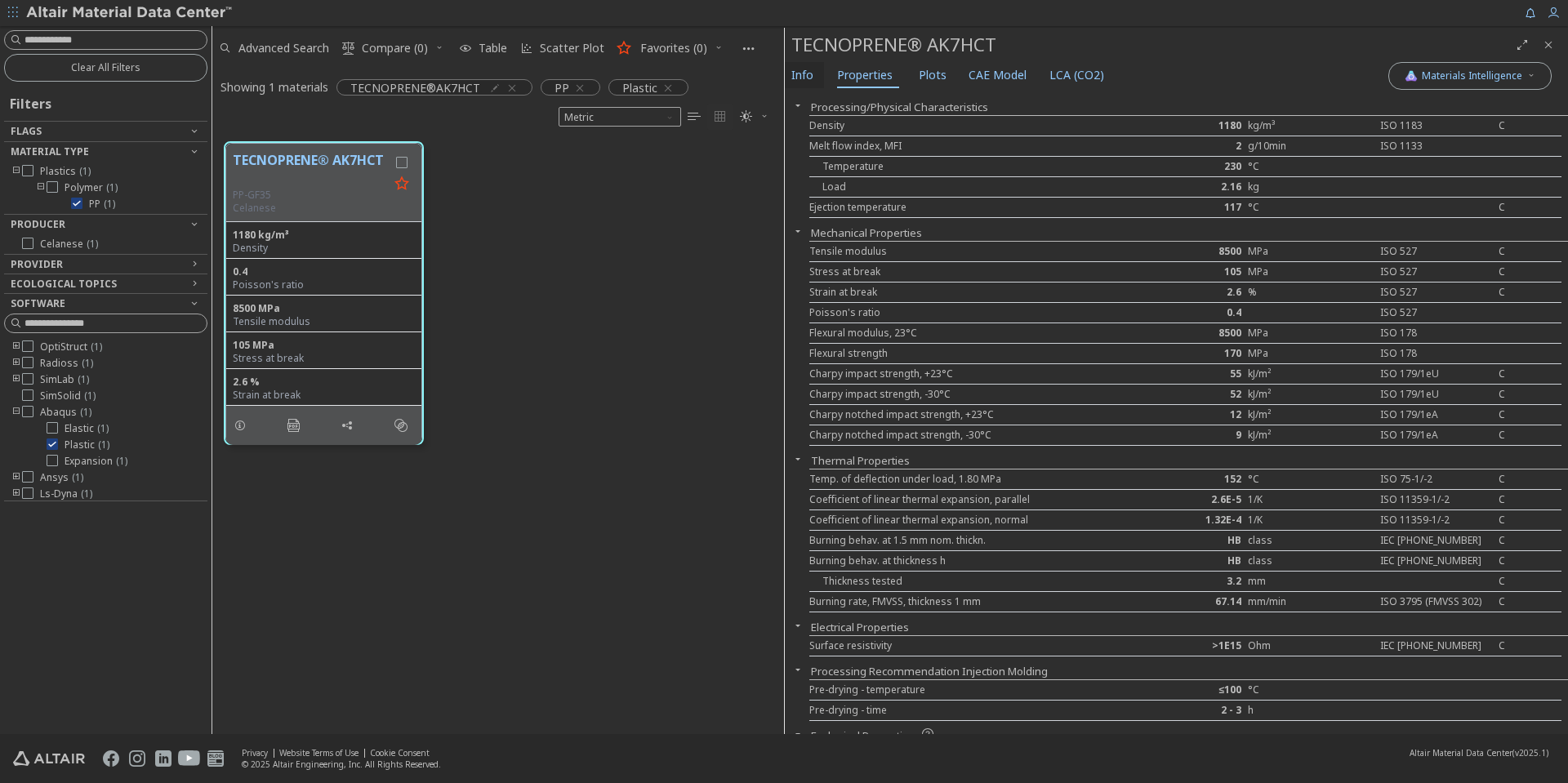
click at [800, 76] on span "Info" at bounding box center [802, 76] width 22 height 26
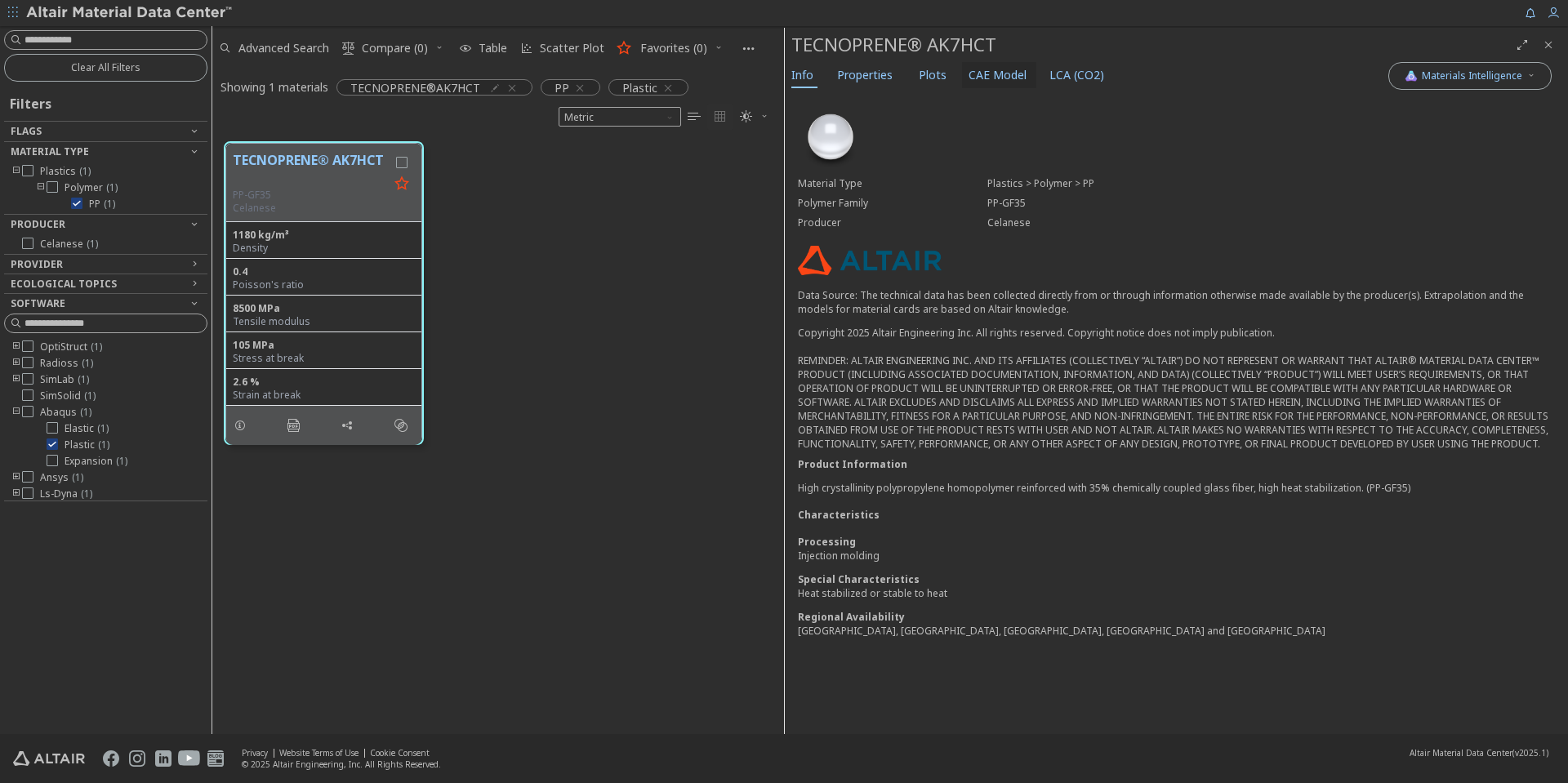
click at [998, 70] on span "CAE Model" at bounding box center [997, 76] width 58 height 26
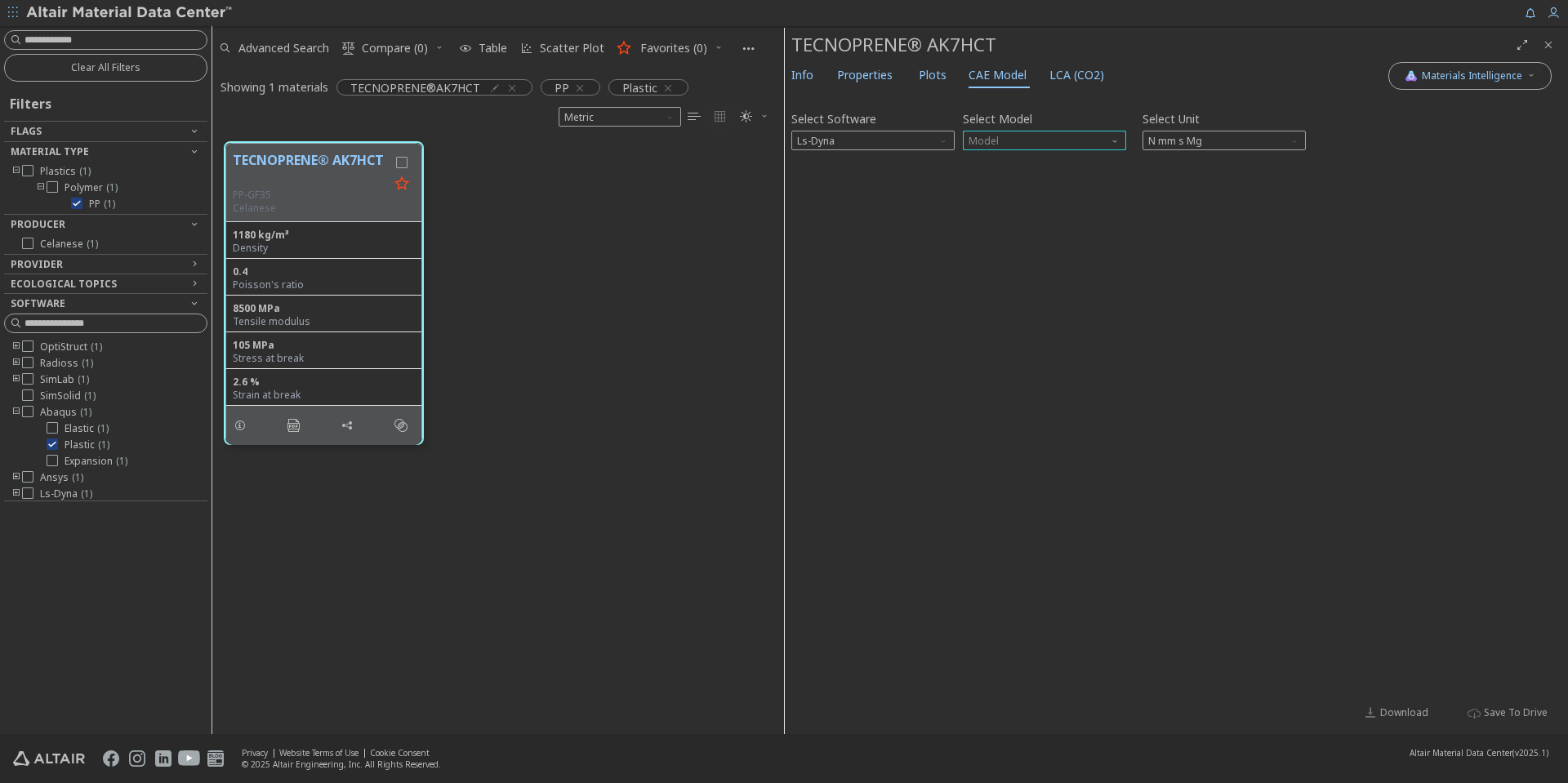
click at [1078, 141] on span "Model" at bounding box center [1044, 140] width 163 height 20
click at [1078, 165] on span "Mat1" at bounding box center [1044, 161] width 150 height 11
click at [1239, 137] on span "N mm s Mg" at bounding box center [1224, 140] width 163 height 20
click at [1221, 215] on span "N mm s Mg" at bounding box center [1224, 220] width 150 height 11
click at [806, 169] on icon "button" at bounding box center [805, 174] width 13 height 13
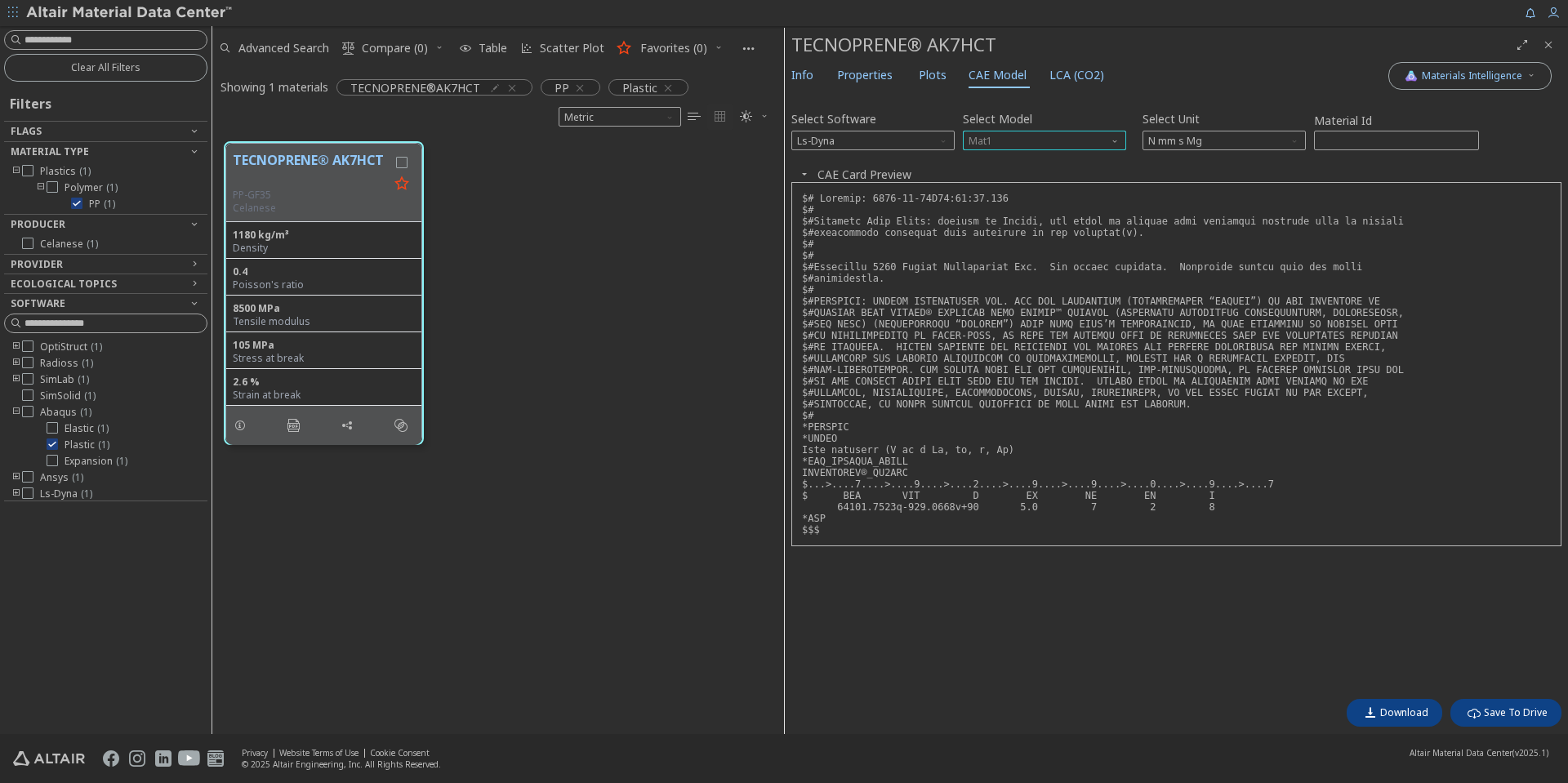
click at [1094, 132] on span "Mat1" at bounding box center [1044, 140] width 163 height 20
click at [1043, 175] on span "Mat24" at bounding box center [1044, 180] width 150 height 11
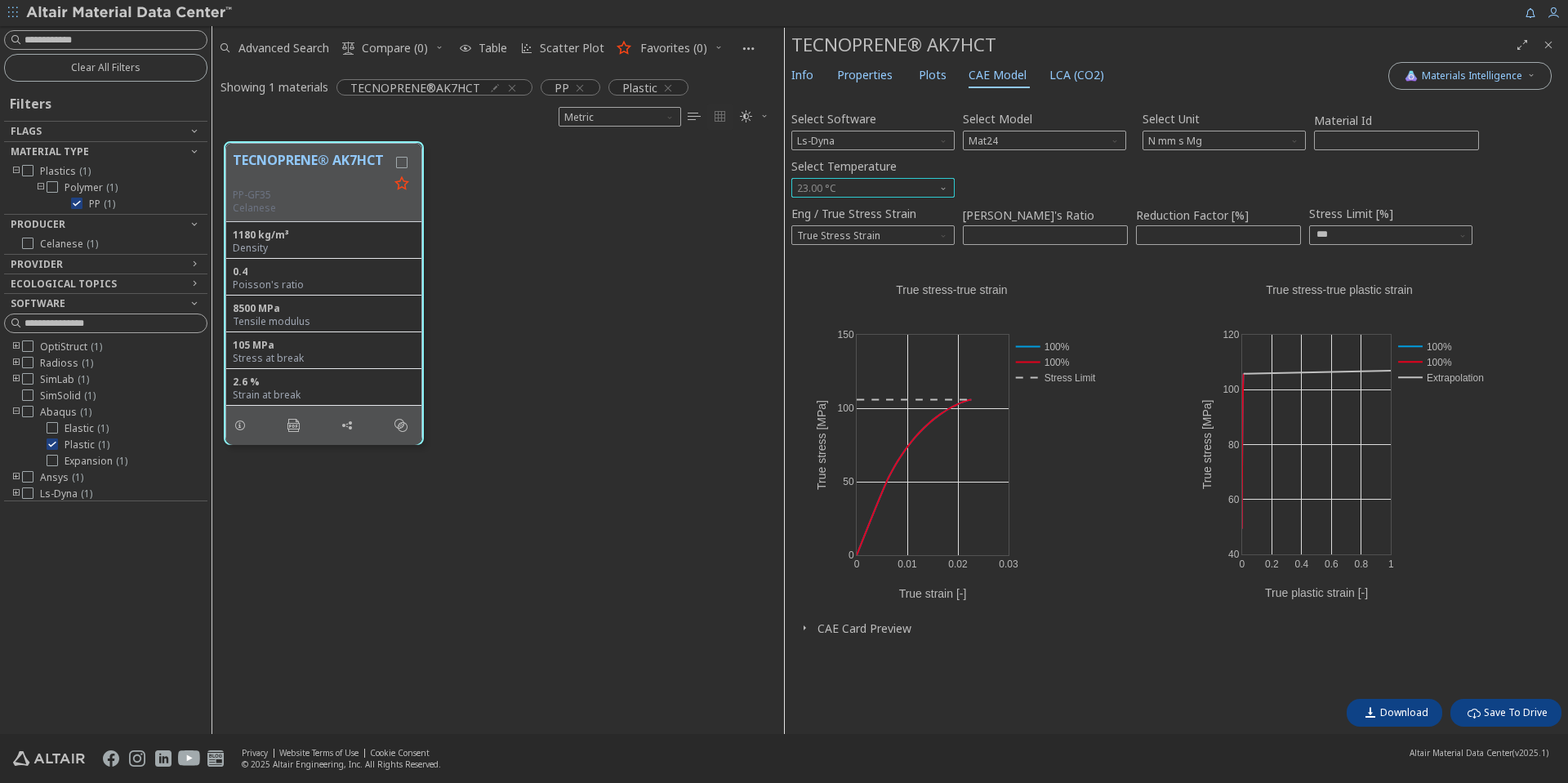
click at [891, 191] on span "23.00 °C" at bounding box center [873, 188] width 163 height 20
click at [886, 211] on span "-40.00 °C" at bounding box center [873, 208] width 150 height 11
click at [802, 621] on span "button" at bounding box center [804, 628] width 20 height 15
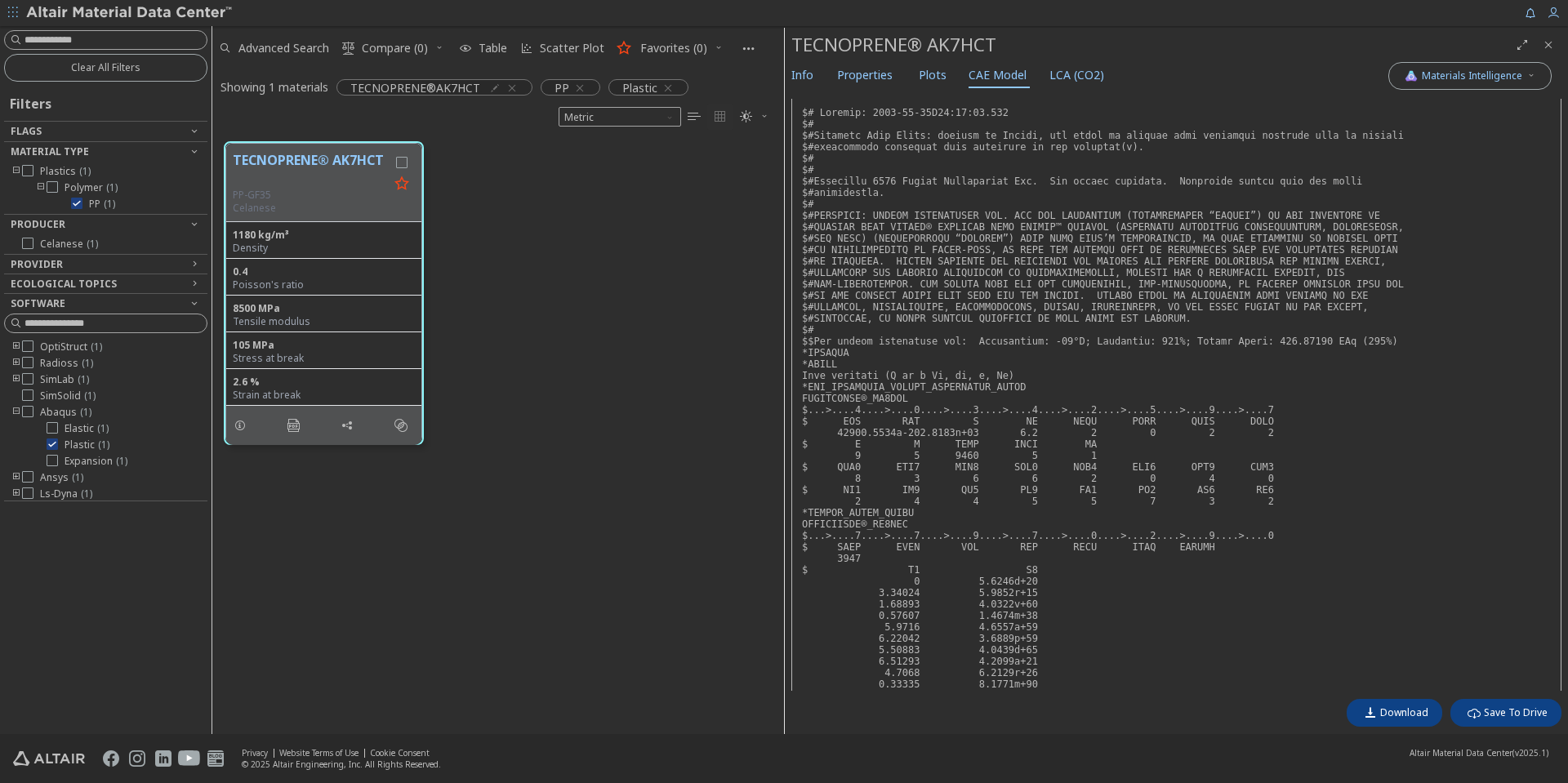
scroll to position [0, 0]
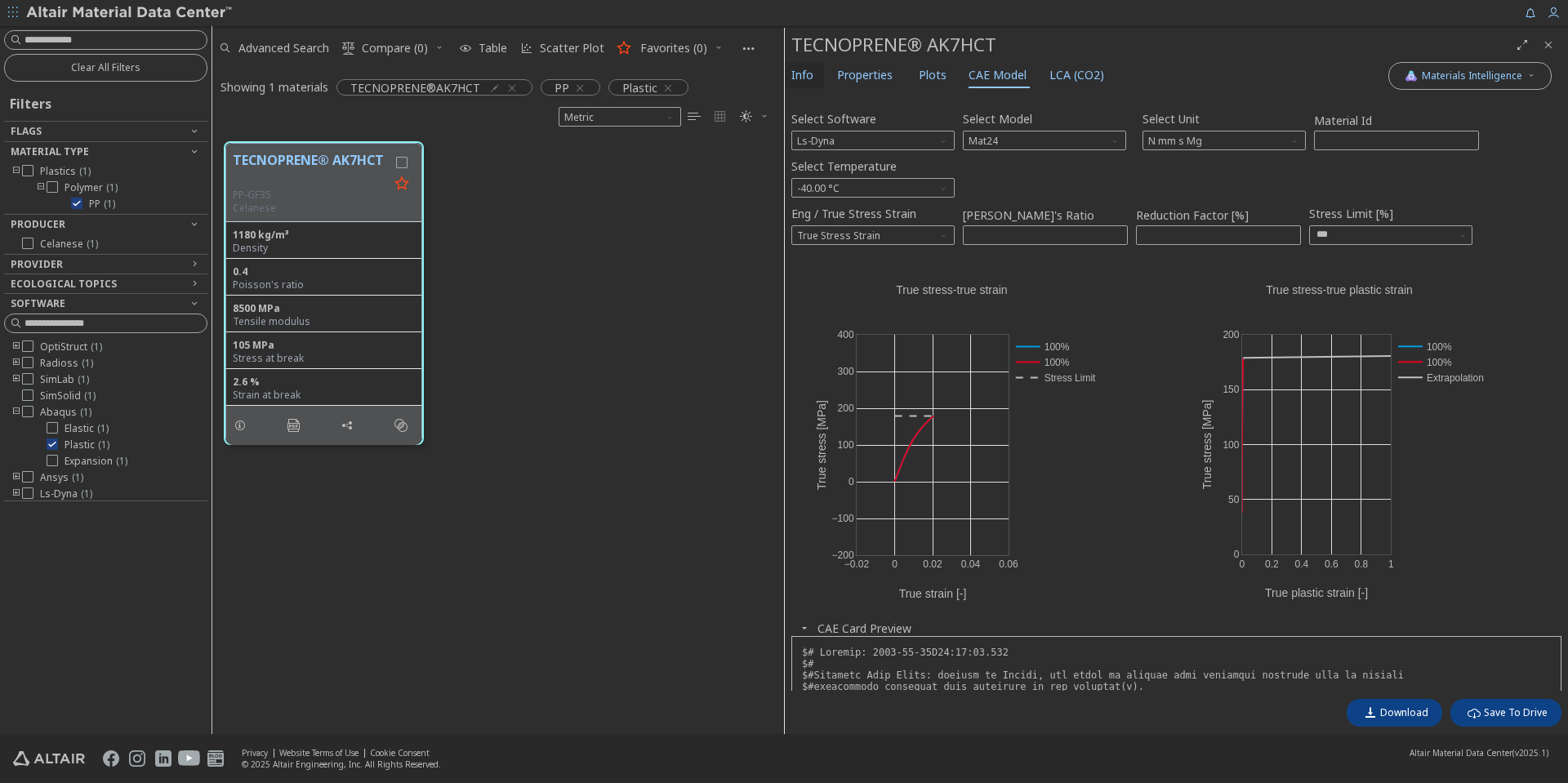
click at [809, 79] on span "Info" at bounding box center [802, 76] width 22 height 26
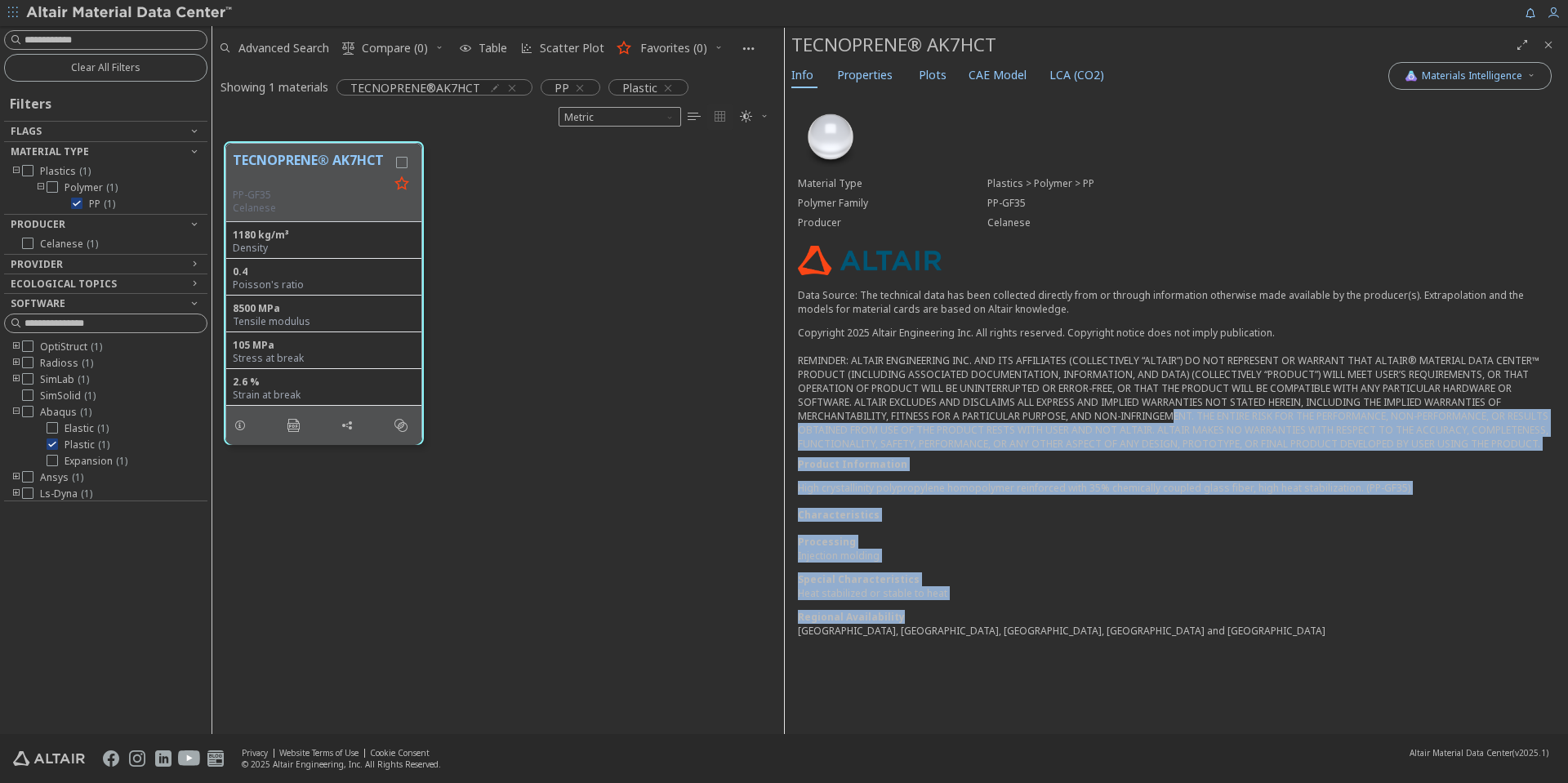
drag, startPoint x: 1173, startPoint y: 605, endPoint x: 1168, endPoint y: 418, distance: 187.1
click at [1168, 418] on div "Material Type Plastics > Polymer > PP Polymer Family PP-GF35 Producer Celanese …" at bounding box center [1176, 377] width 783 height 569
click at [1168, 418] on div "Copyright 2025 Altair Engineering Inc. All rights reserved. Copyright notice do…" at bounding box center [1177, 388] width 758 height 125
drag, startPoint x: 1168, startPoint y: 418, endPoint x: 1167, endPoint y: 610, distance: 192.0
click at [1167, 609] on div "Material Type Plastics > Polymer > PP Polymer Family PP-GF35 Producer Celanese …" at bounding box center [1176, 377] width 783 height 569
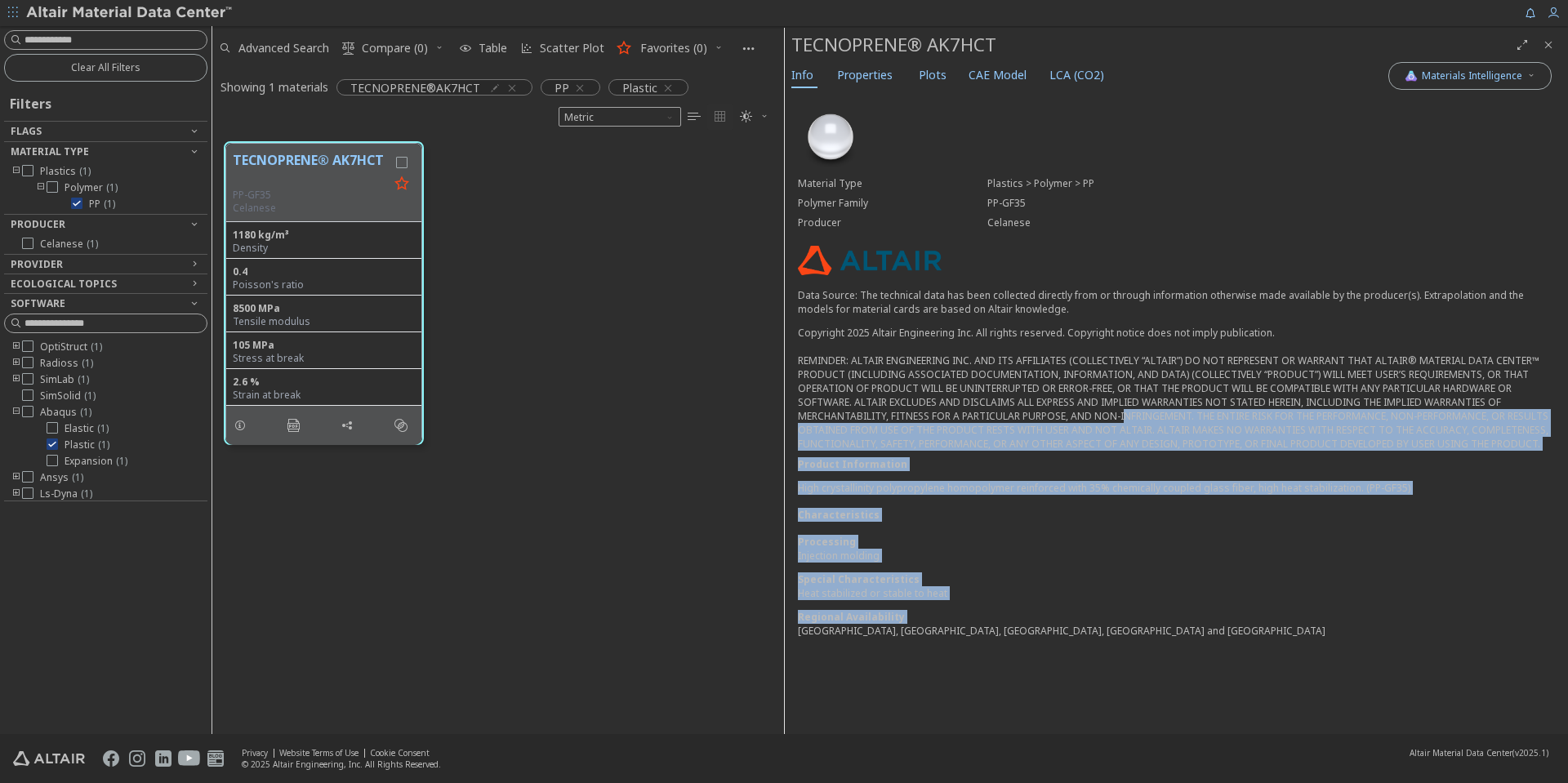
click at [1167, 610] on div "Regional Availability" at bounding box center [1177, 617] width 758 height 14
